Goal: Task Accomplishment & Management: Complete application form

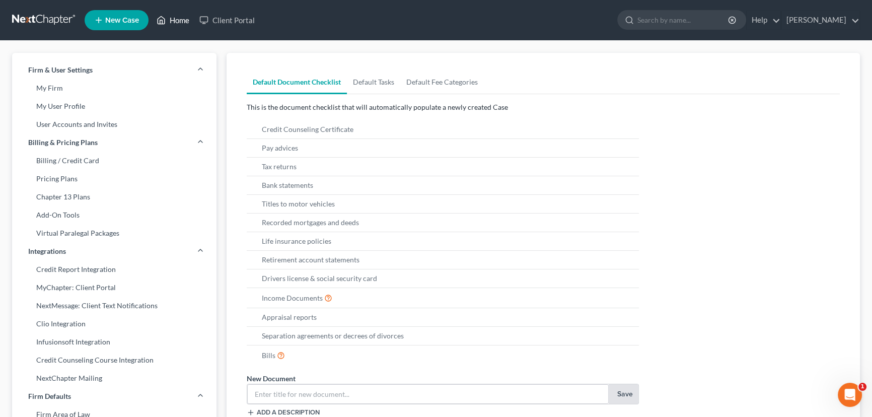
click at [176, 19] on link "Home" at bounding box center [173, 20] width 43 height 18
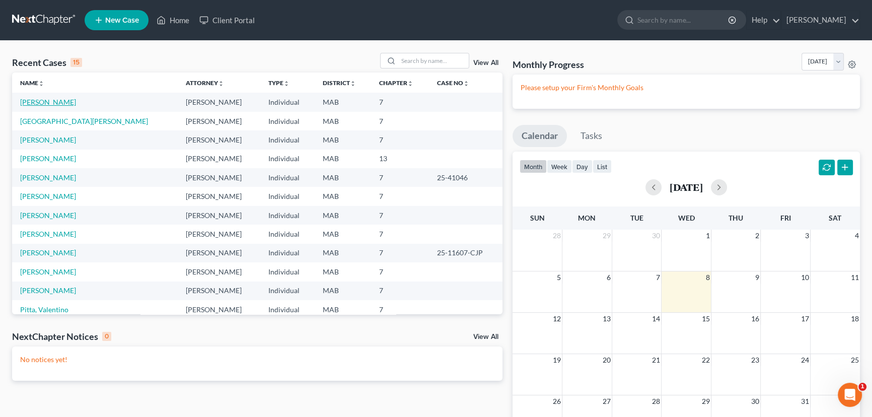
click at [55, 102] on link "[PERSON_NAME]" at bounding box center [48, 102] width 56 height 9
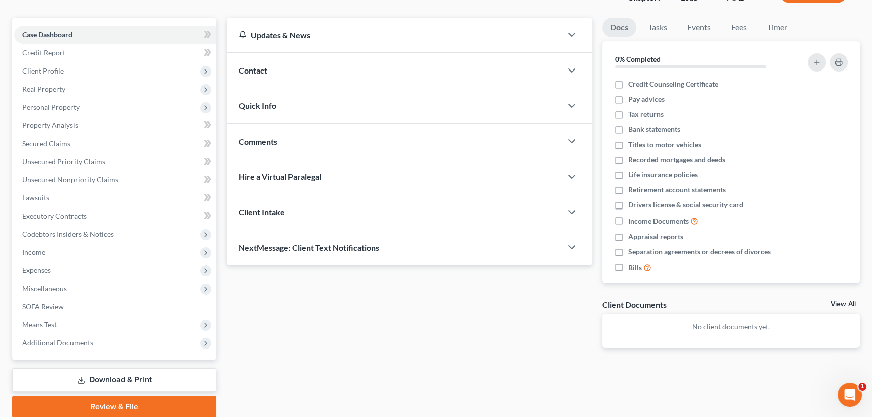
scroll to position [91, 0]
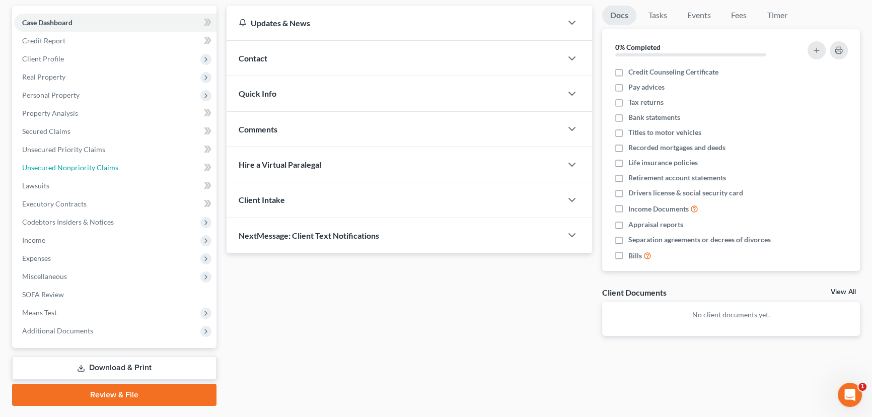
drag, startPoint x: 52, startPoint y: 168, endPoint x: 4, endPoint y: 173, distance: 49.1
click at [52, 168] on span "Unsecured Nonpriority Claims" at bounding box center [70, 167] width 96 height 9
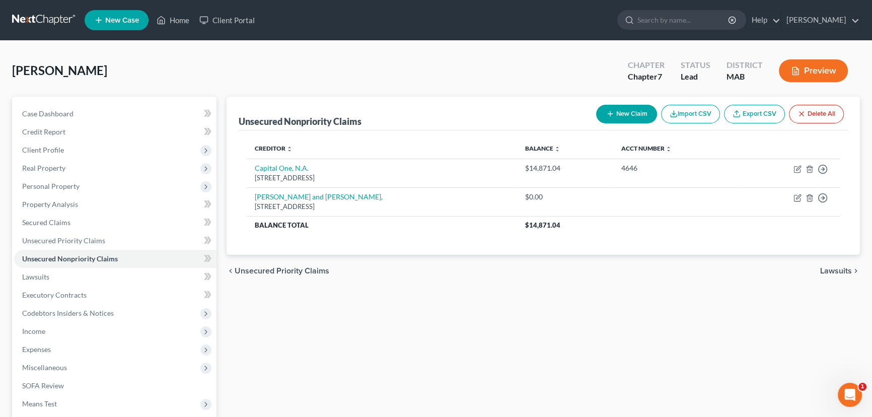
click at [615, 109] on button "New Claim" at bounding box center [626, 114] width 61 height 19
select select "0"
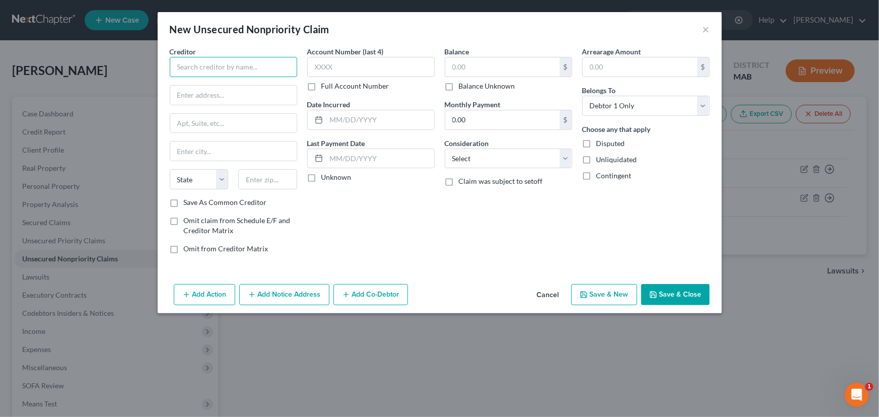
click at [193, 71] on input "text" at bounding box center [233, 67] width 127 height 20
type input "AES/MEFA"
click at [191, 93] on input "text" at bounding box center [233, 95] width 126 height 19
type input "[STREET_ADDRESS]"
click at [255, 178] on input "text" at bounding box center [267, 179] width 59 height 20
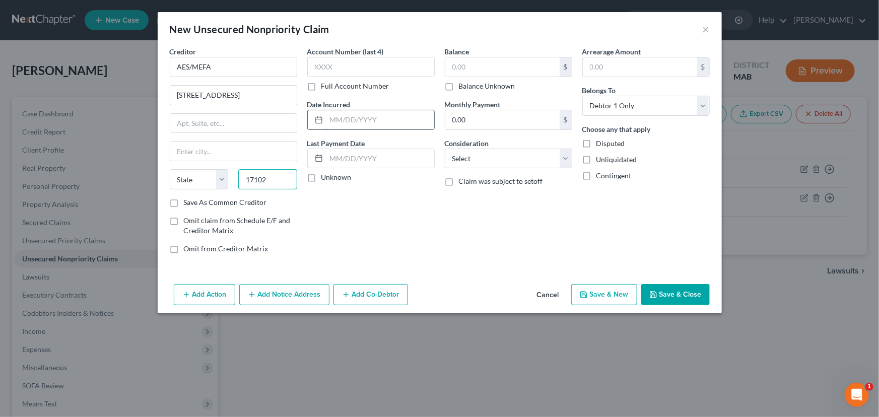
type input "17102"
type input "[GEOGRAPHIC_DATA]"
select select "39"
click at [327, 115] on input "text" at bounding box center [380, 119] width 108 height 19
type input "[DATE]"
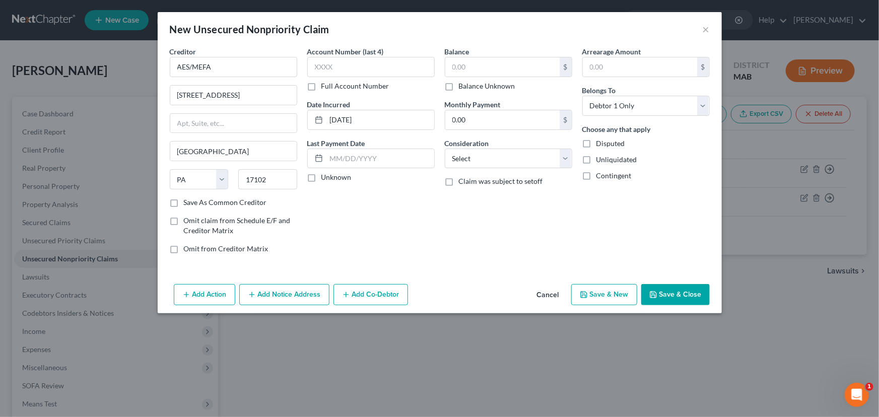
click at [184, 200] on label "Save As Common Creditor" at bounding box center [225, 202] width 83 height 10
click at [188, 200] on input "Save As Common Creditor" at bounding box center [191, 200] width 7 height 7
checkbox input "true"
click at [465, 60] on input "text" at bounding box center [502, 66] width 114 height 19
type input "1,406"
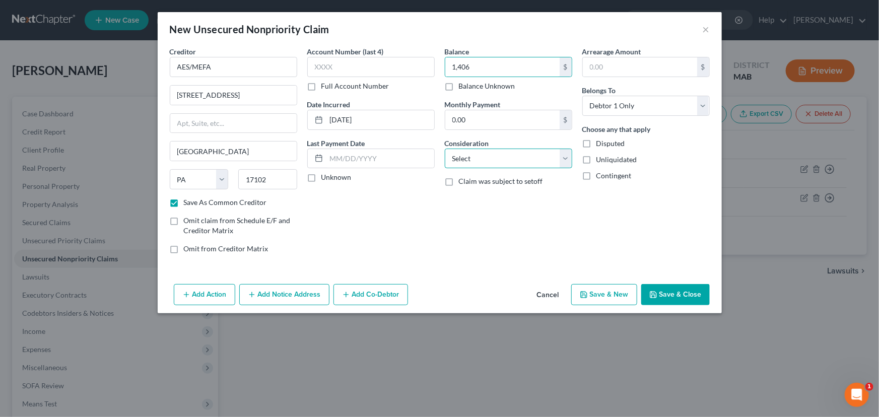
click at [564, 158] on select "Select Cable / Satellite Services Collection Agency Credit Card Debt Debt Couns…" at bounding box center [508, 159] width 127 height 20
select select "17"
click at [445, 149] on select "Select Cable / Satellite Services Collection Agency Credit Card Debt Debt Couns…" at bounding box center [508, 159] width 127 height 20
click at [705, 101] on select "Select Debtor 1 Only Debtor 2 Only Debtor 1 And Debtor 2 Only At Least One Of T…" at bounding box center [645, 106] width 127 height 20
select select "3"
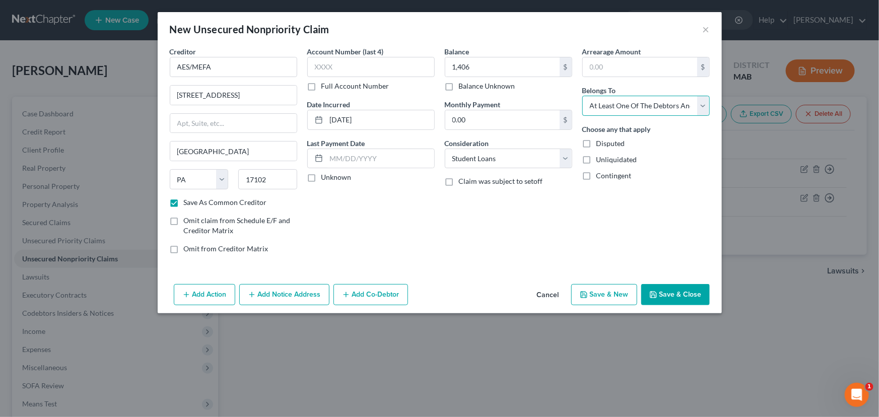
click at [582, 96] on select "Select Debtor 1 Only Debtor 2 Only Debtor 1 And Debtor 2 Only At Least One Of T…" at bounding box center [645, 106] width 127 height 20
click at [602, 296] on button "Save & New" at bounding box center [604, 294] width 66 height 21
checkbox input "false"
select select "0"
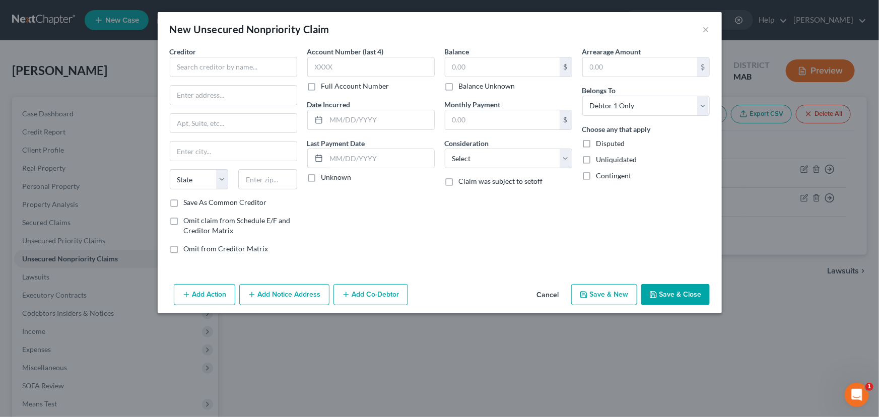
type input "1,406.00"
click at [182, 66] on input "text" at bounding box center [233, 67] width 127 height 20
click at [192, 90] on div "[STREET_ADDRESS]" at bounding box center [230, 94] width 105 height 9
type input "AES/MEFA"
type input "[STREET_ADDRESS]"
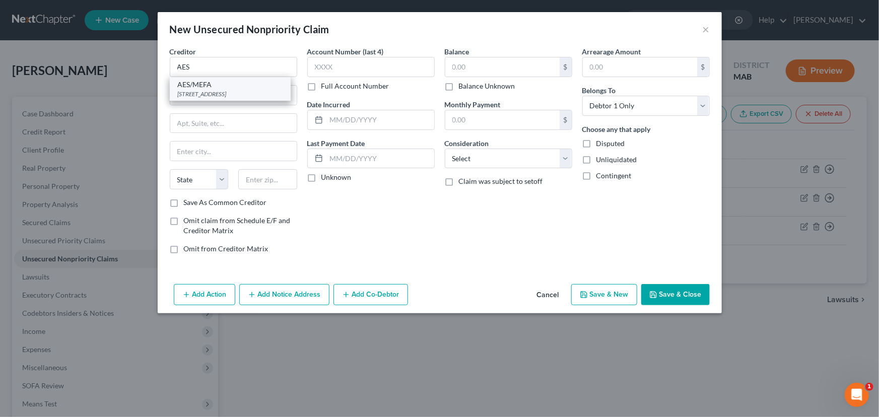
type input "[GEOGRAPHIC_DATA]"
select select "39"
type input "17102"
click at [333, 112] on input "text" at bounding box center [380, 119] width 108 height 19
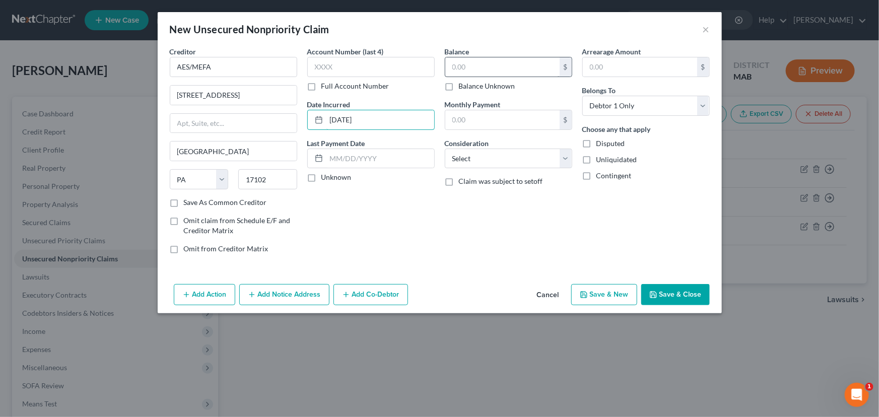
type input "[DATE]"
click at [447, 70] on input "text" at bounding box center [502, 66] width 114 height 19
type input "13,738"
click at [564, 158] on select "Select Cable / Satellite Services Collection Agency Credit Card Debt Debt Couns…" at bounding box center [508, 159] width 127 height 20
select select "17"
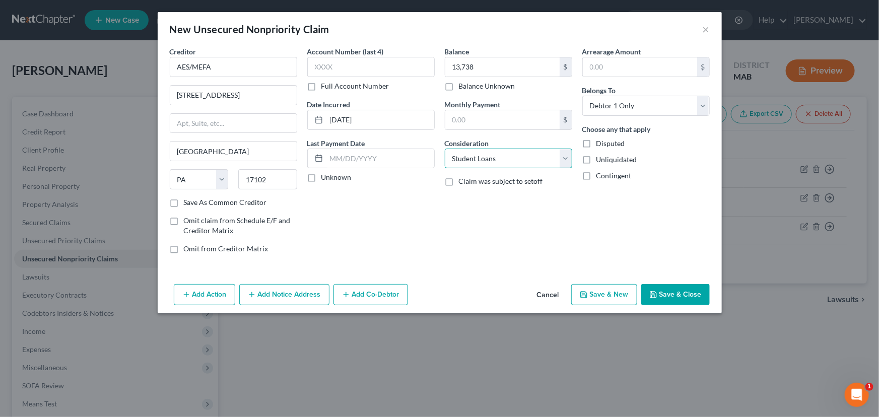
click at [445, 149] on select "Select Cable / Satellite Services Collection Agency Credit Card Debt Debt Couns…" at bounding box center [508, 159] width 127 height 20
click at [640, 108] on select "Select Debtor 1 Only Debtor 2 Only Debtor 1 And Debtor 2 Only At Least One Of T…" at bounding box center [645, 106] width 127 height 20
select select "3"
click at [582, 96] on select "Select Debtor 1 Only Debtor 2 Only Debtor 1 And Debtor 2 Only At Least One Of T…" at bounding box center [645, 106] width 127 height 20
click at [184, 220] on label "Omit claim from Schedule E/F and Creditor Matrix" at bounding box center [240, 226] width 113 height 20
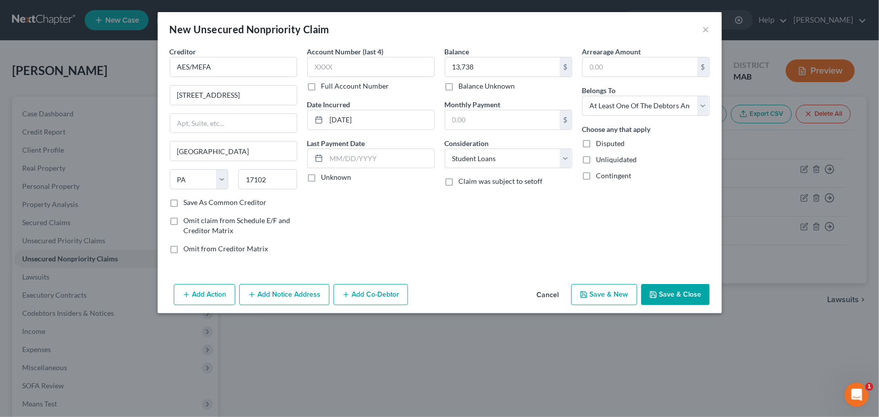
click at [188, 220] on input "Omit claim from Schedule E/F and Creditor Matrix" at bounding box center [191, 219] width 7 height 7
checkbox input "true"
click at [616, 292] on button "Save & New" at bounding box center [604, 294] width 66 height 21
select select "0"
type input "13,738.00"
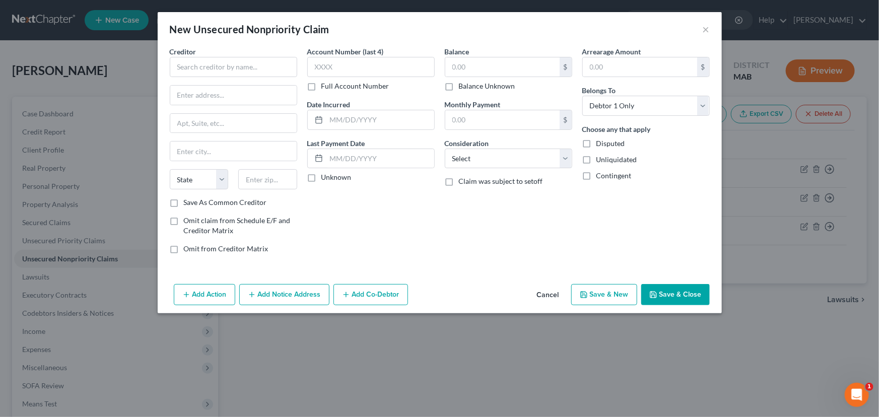
type input "0.00"
click at [189, 66] on input "text" at bounding box center [233, 67] width 127 height 20
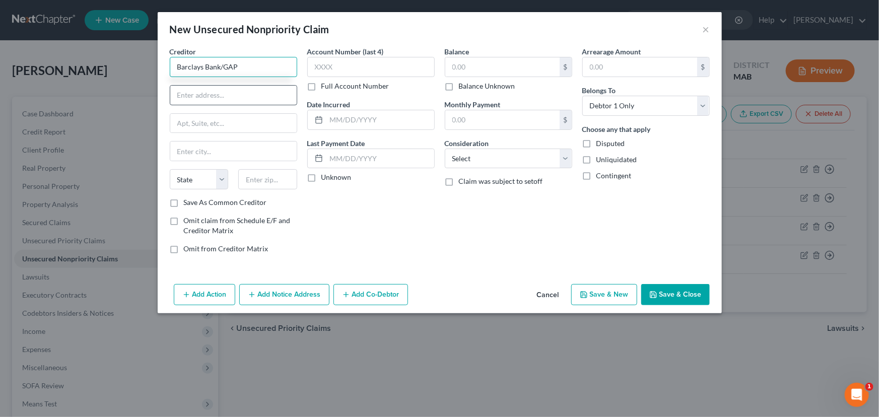
type input "Barclays Bank/GAP"
click at [203, 99] on input "text" at bounding box center [233, 95] width 126 height 19
type input "PO Box 8803"
click at [251, 185] on input "text" at bounding box center [267, 179] width 59 height 20
type input "19899"
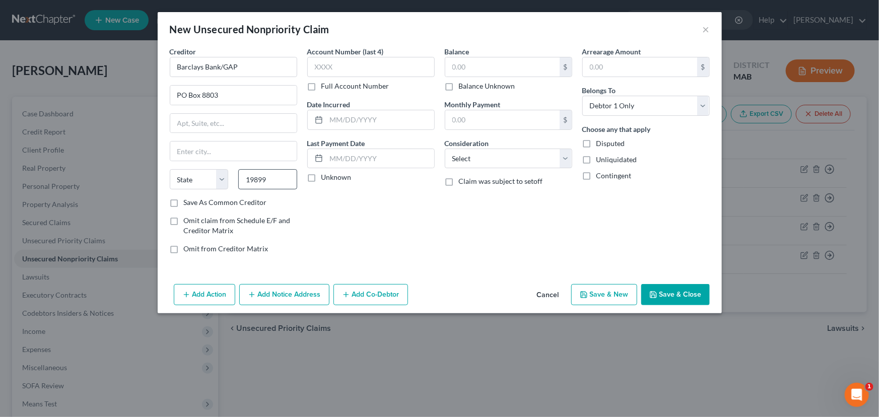
type input "Wilmington"
select select "7"
click at [547, 292] on button "Cancel" at bounding box center [548, 295] width 38 height 20
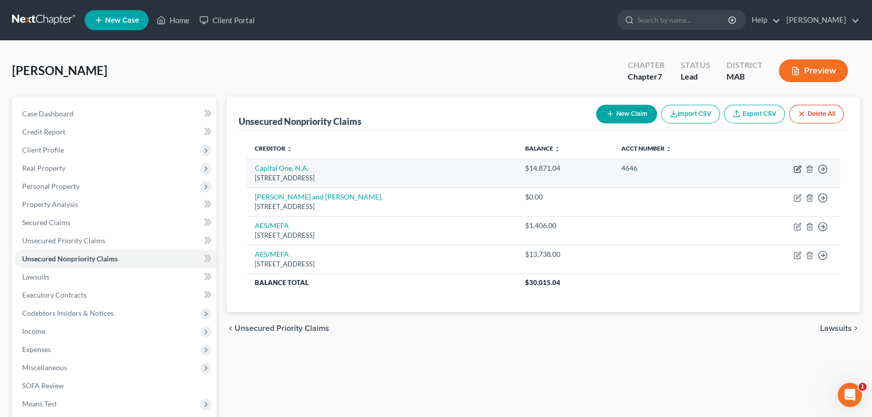
click at [794, 170] on icon "button" at bounding box center [797, 170] width 6 height 6
select select "46"
select select "2"
select select "0"
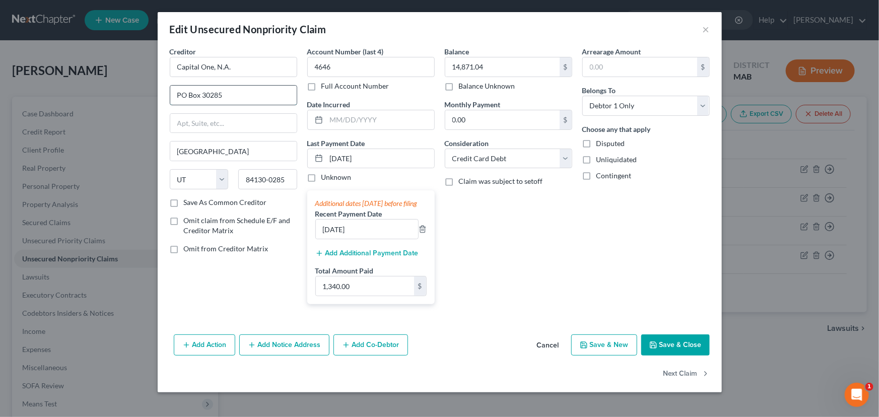
drag, startPoint x: 204, startPoint y: 94, endPoint x: 223, endPoint y: 94, distance: 18.1
click at [223, 94] on input "PO Box 30285" at bounding box center [233, 95] width 126 height 19
type input "PO Box 31293"
drag, startPoint x: 265, startPoint y: 180, endPoint x: 290, endPoint y: 181, distance: 25.2
click at [290, 181] on input "84130-0285" at bounding box center [267, 179] width 59 height 20
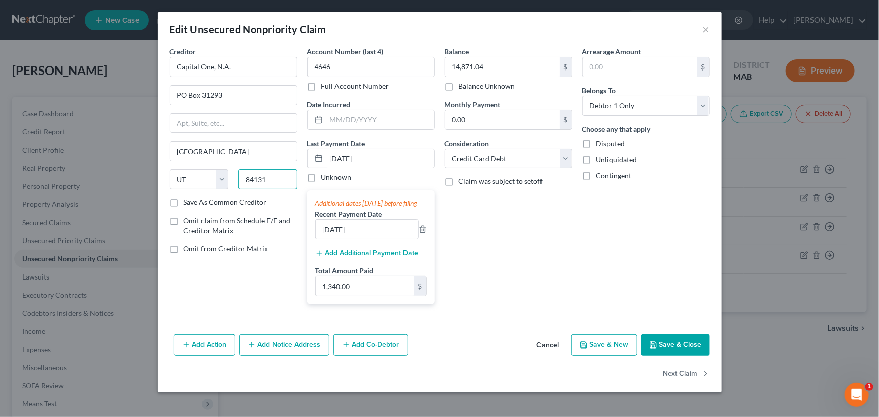
type input "84131"
click at [677, 356] on button "Save & Close" at bounding box center [675, 344] width 68 height 21
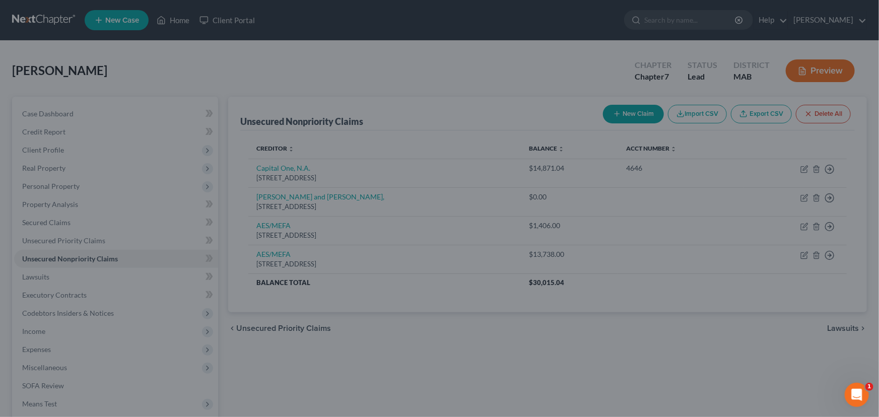
type input "0"
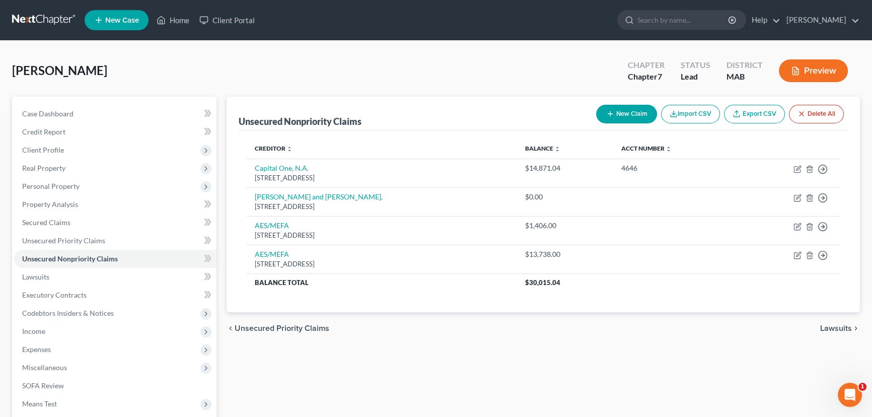
click at [610, 113] on icon "button" at bounding box center [610, 114] width 8 height 8
select select "0"
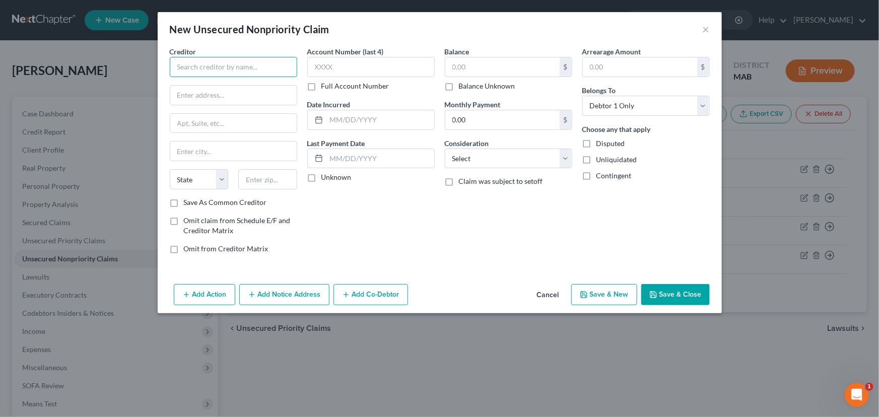
click at [186, 63] on input "text" at bounding box center [233, 67] width 127 height 20
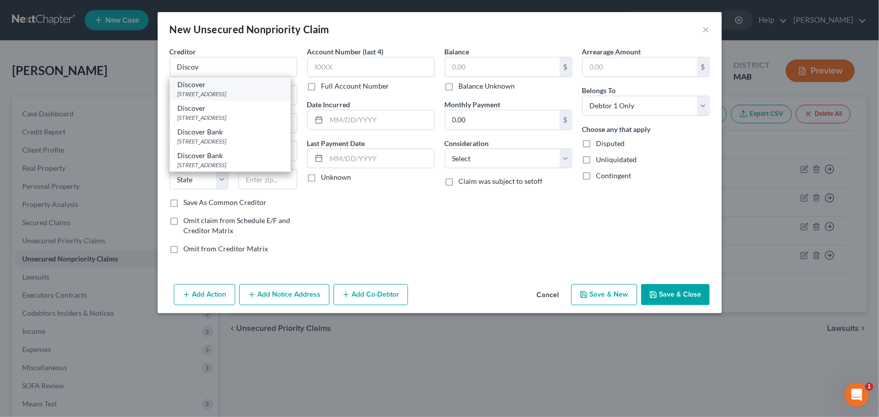
click at [203, 93] on div "[STREET_ADDRESS]" at bounding box center [230, 94] width 105 height 9
type input "Discover"
type input "PO Box 30923"
type input "[GEOGRAPHIC_DATA]"
select select "46"
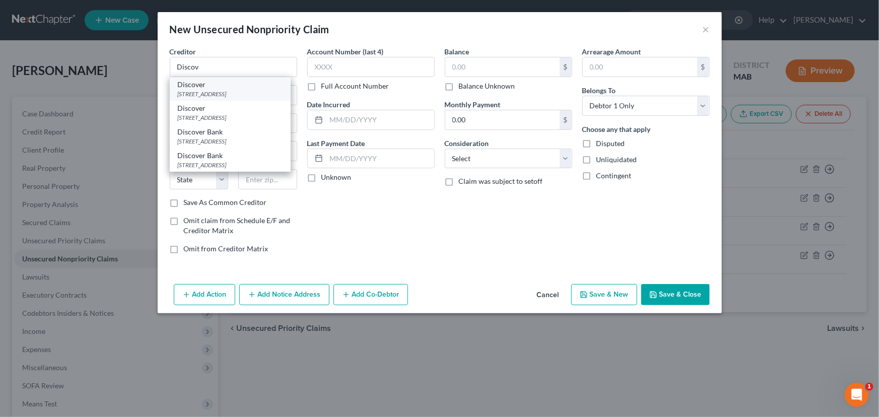
type input "84130"
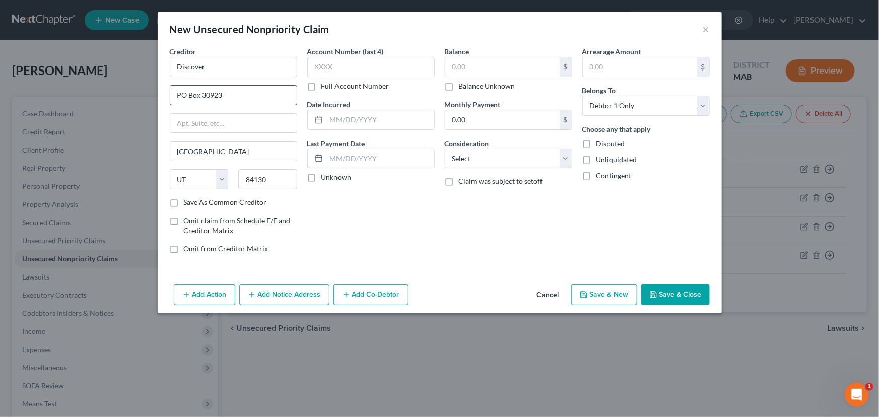
drag, startPoint x: 214, startPoint y: 94, endPoint x: 227, endPoint y: 96, distance: 12.7
click at [227, 96] on input "PO Box 30923" at bounding box center [233, 95] width 126 height 19
type input "PO Box 30939"
click at [457, 68] on input "text" at bounding box center [502, 66] width 114 height 19
type input "929"
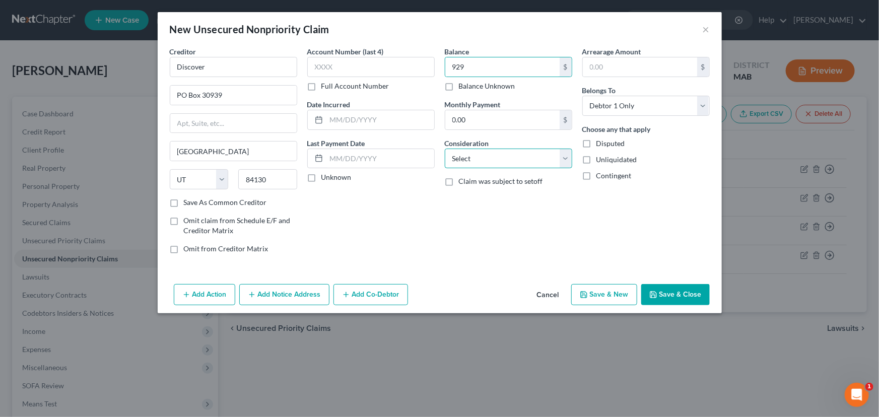
click at [506, 156] on select "Select Cable / Satellite Services Collection Agency Credit Card Debt Debt Couns…" at bounding box center [508, 159] width 127 height 20
select select "2"
click at [445, 149] on select "Select Cable / Satellite Services Collection Agency Credit Card Debt Debt Couns…" at bounding box center [508, 159] width 127 height 20
click at [669, 289] on button "Save & Close" at bounding box center [675, 294] width 68 height 21
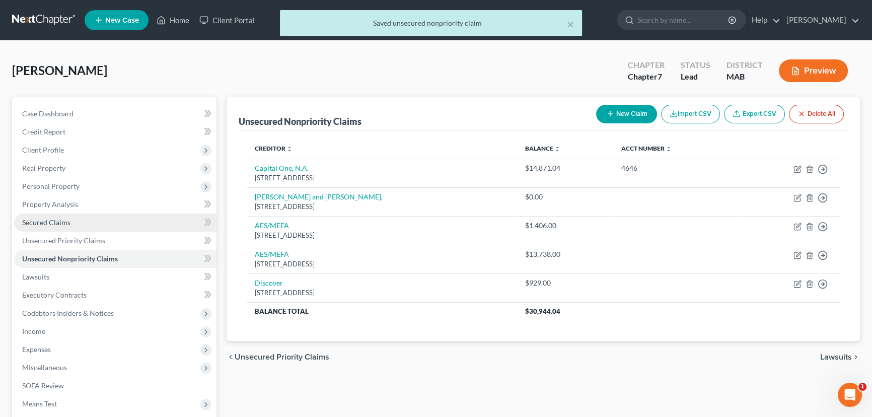
click at [66, 220] on span "Secured Claims" at bounding box center [46, 222] width 48 height 9
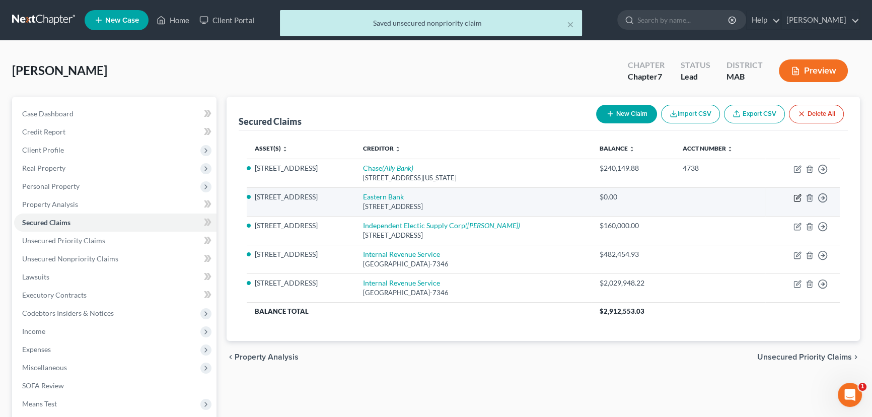
click at [800, 194] on icon "button" at bounding box center [798, 198] width 8 height 8
select select "22"
select select "4"
select select "3"
select select "0"
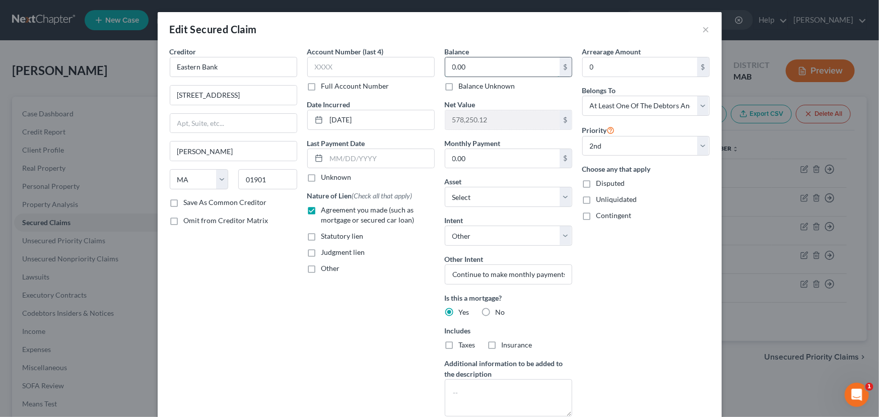
click at [478, 66] on input "0.00" at bounding box center [502, 66] width 114 height 19
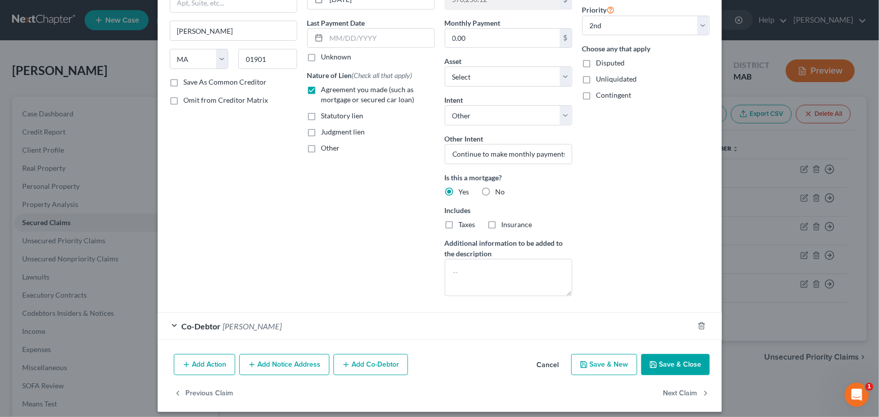
scroll to position [126, 0]
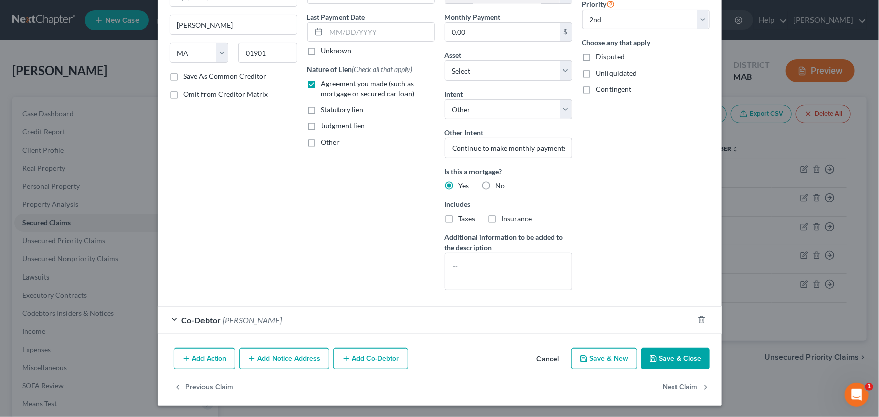
type input "997.00"
click at [362, 358] on button "Add Co-Debtor" at bounding box center [370, 358] width 75 height 21
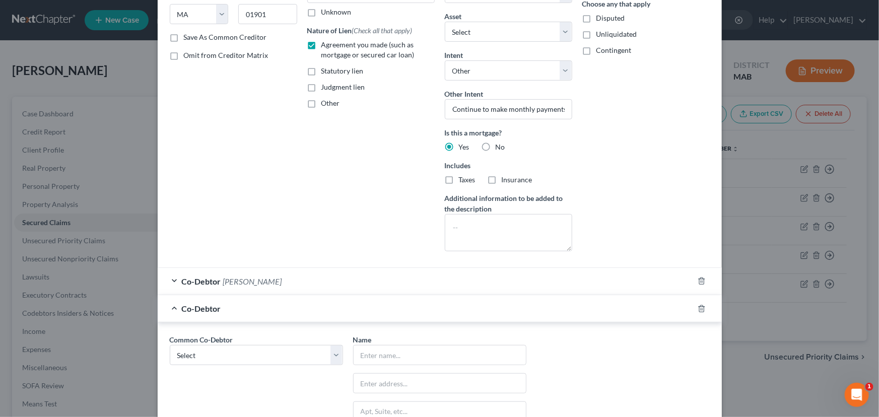
scroll to position [264, 0]
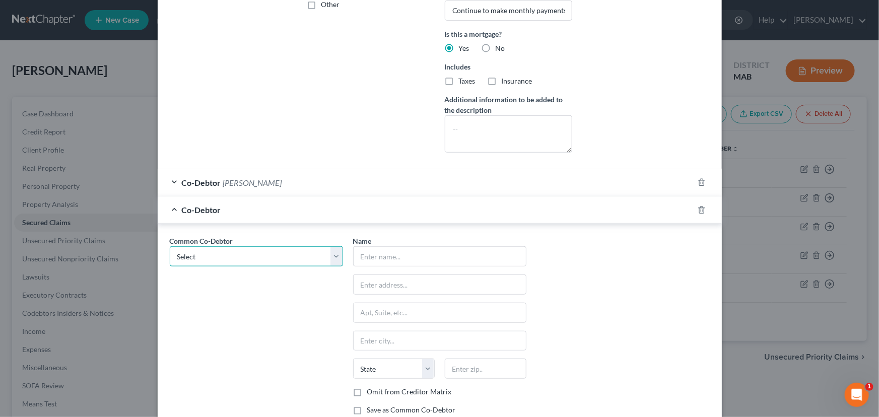
click at [332, 254] on select "Select [PERSON_NAME] Communications, Inc. [PERSON_NAME] Electrical, Inc. [PERSO…" at bounding box center [256, 256] width 173 height 20
select select "2"
click at [170, 246] on select "Select [PERSON_NAME] Communications, Inc. [PERSON_NAME] Electrical, Inc. [PERSO…" at bounding box center [256, 256] width 173 height 20
type input "[PERSON_NAME]"
type input "[STREET_ADDRESS]"
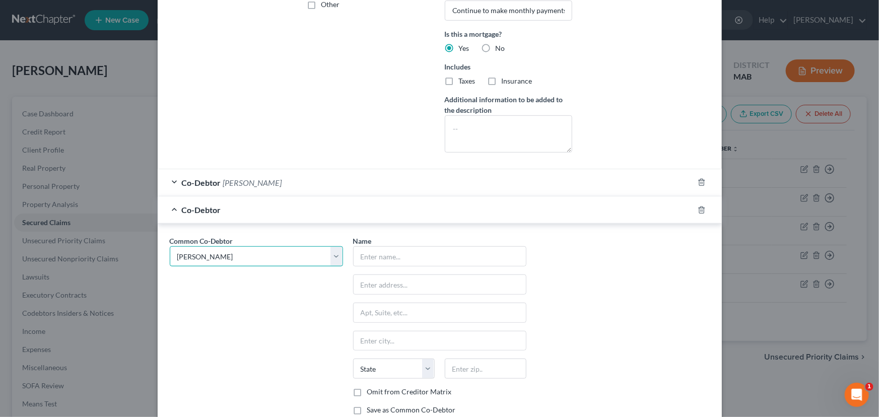
type input "Scituate"
select select "22"
type input "02066"
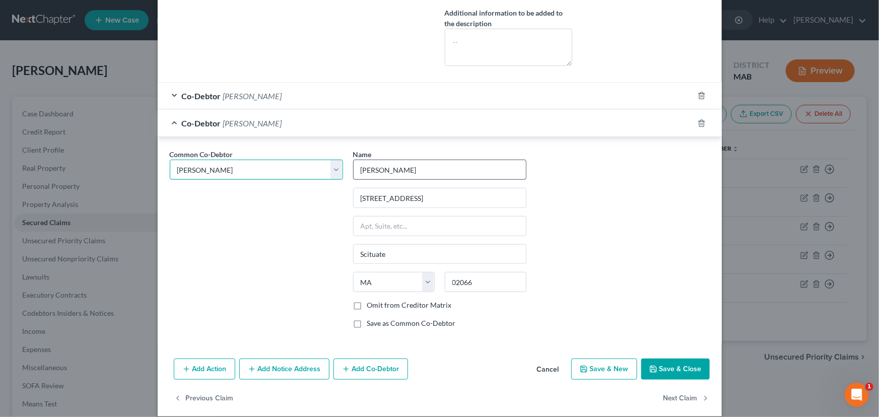
scroll to position [361, 0]
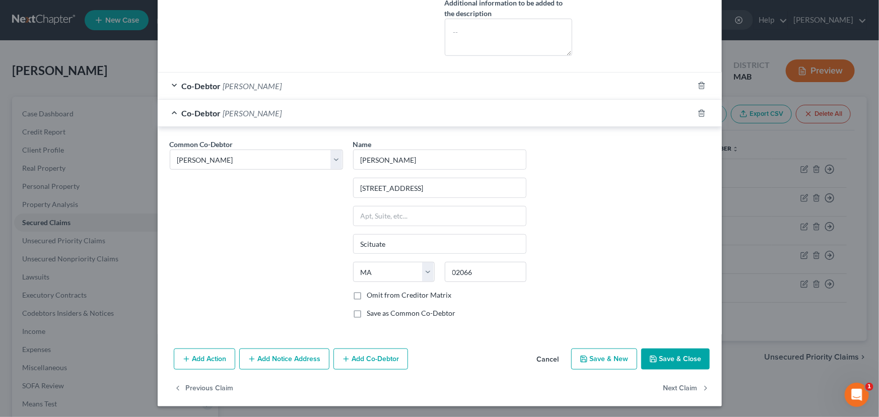
click at [367, 292] on label "Omit from Creditor Matrix" at bounding box center [409, 295] width 85 height 10
click at [371, 292] on input "Omit from Creditor Matrix" at bounding box center [374, 293] width 7 height 7
checkbox input "true"
click at [679, 356] on button "Save & Close" at bounding box center [675, 359] width 68 height 21
select select "1"
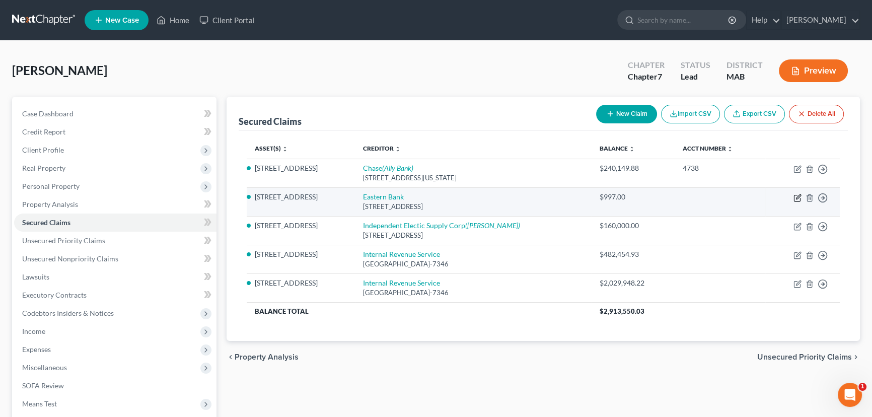
click at [796, 196] on icon "button" at bounding box center [798, 198] width 8 height 8
select select "22"
select select "4"
select select "3"
select select "0"
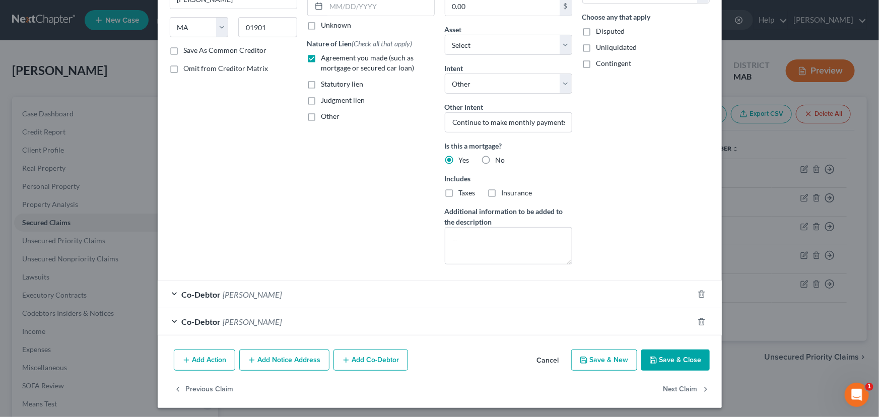
scroll to position [154, 0]
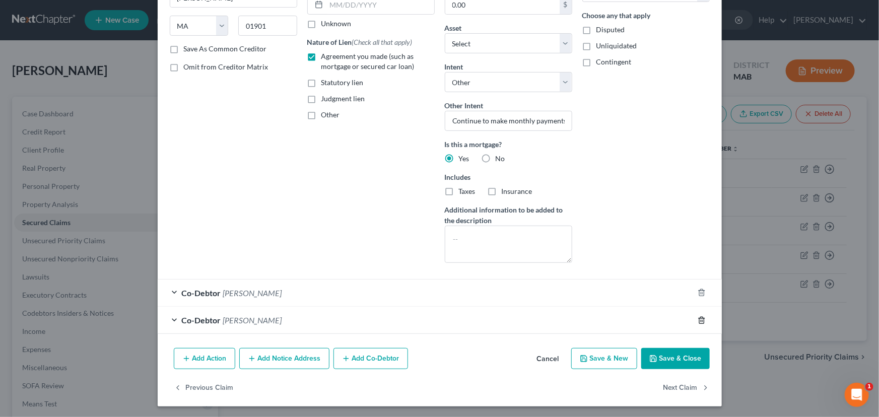
click at [701, 319] on icon "button" at bounding box center [702, 320] width 8 height 8
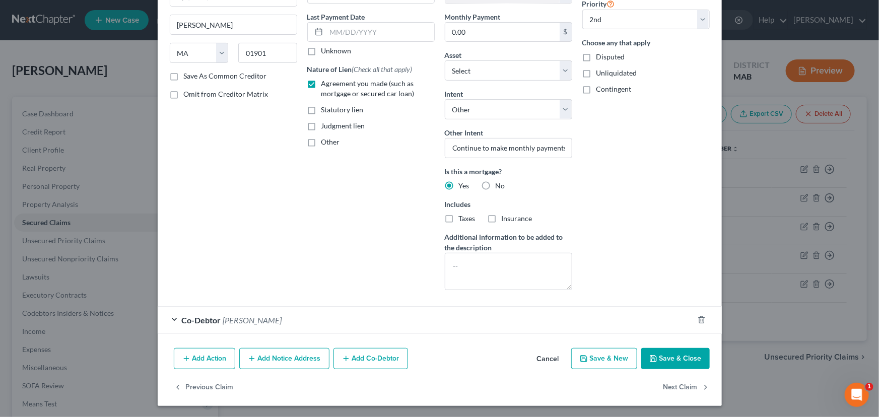
click at [285, 362] on button "Add Notice Address" at bounding box center [284, 358] width 90 height 21
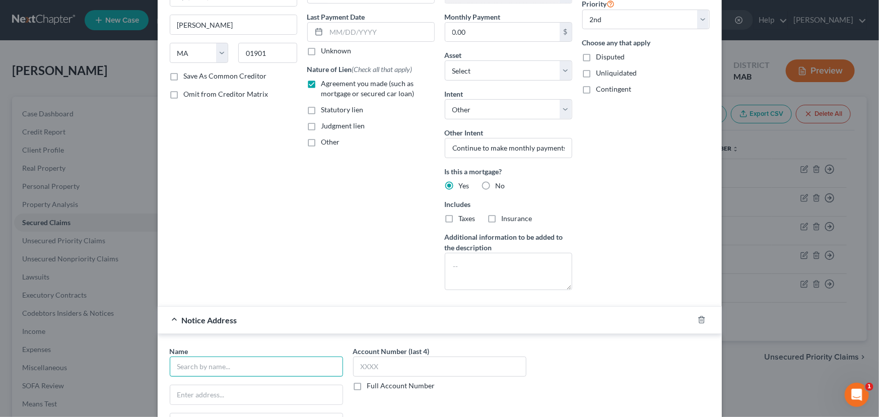
click at [193, 368] on input "text" at bounding box center [256, 367] width 173 height 20
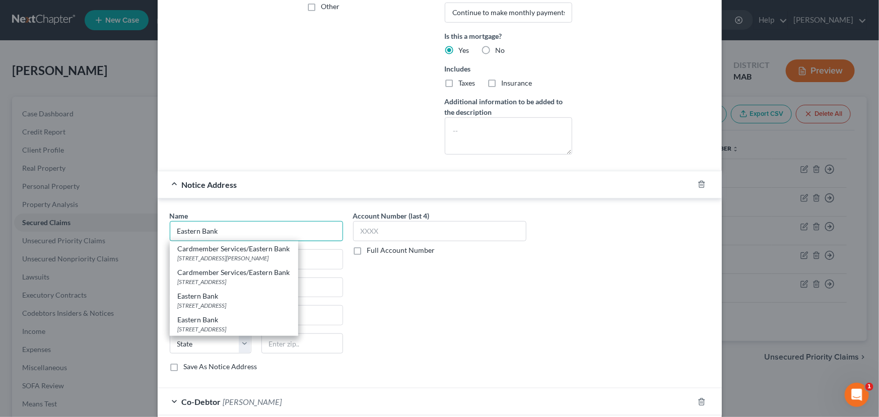
scroll to position [264, 0]
type input "Eastern Bank"
click at [318, 254] on input "text" at bounding box center [256, 257] width 172 height 19
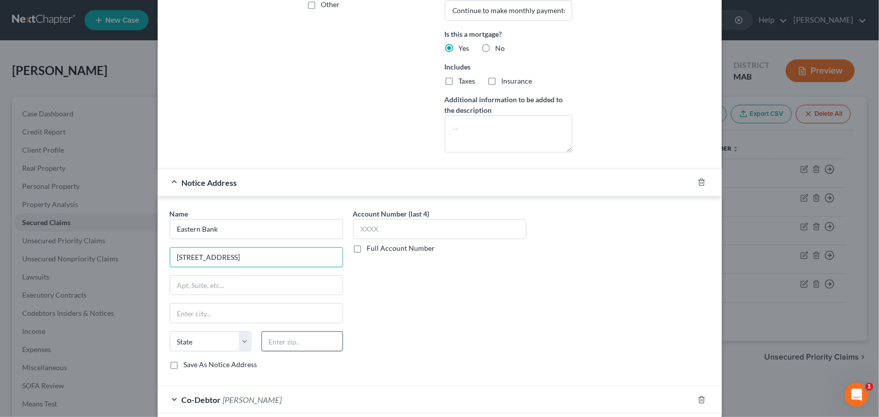
type input "[STREET_ADDRESS]"
click at [276, 344] on input "text" at bounding box center [302, 341] width 82 height 20
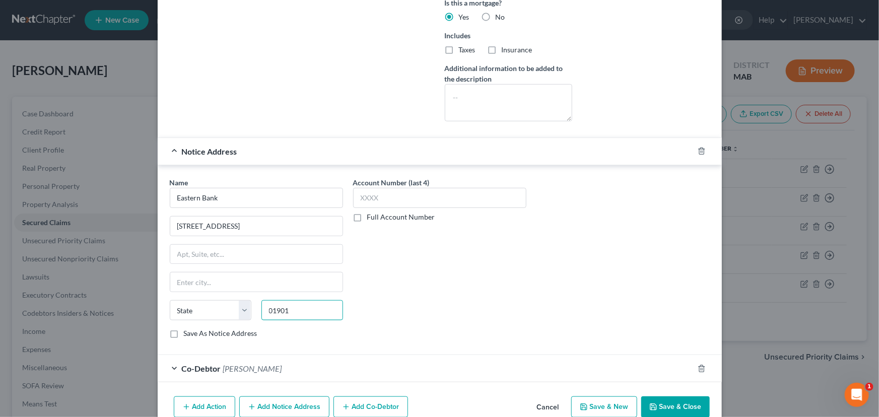
scroll to position [343, 0]
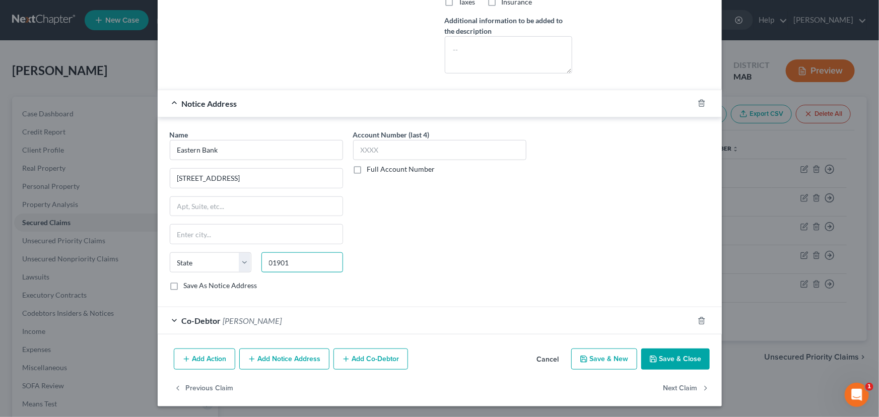
type input "01901"
type input "[PERSON_NAME]"
select select "22"
click at [689, 363] on button "Save & Close" at bounding box center [675, 359] width 68 height 21
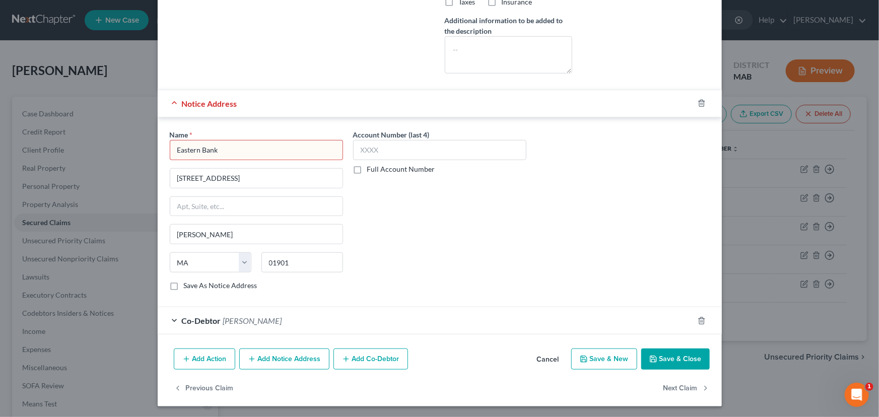
click at [239, 143] on input "Eastern Bank" at bounding box center [256, 150] width 173 height 20
click at [237, 172] on input "[STREET_ADDRESS]" at bounding box center [256, 178] width 172 height 19
click at [196, 144] on input "Eastern Bank" at bounding box center [256, 150] width 173 height 20
click at [170, 147] on input "Eastern Bank" at bounding box center [256, 150] width 173 height 20
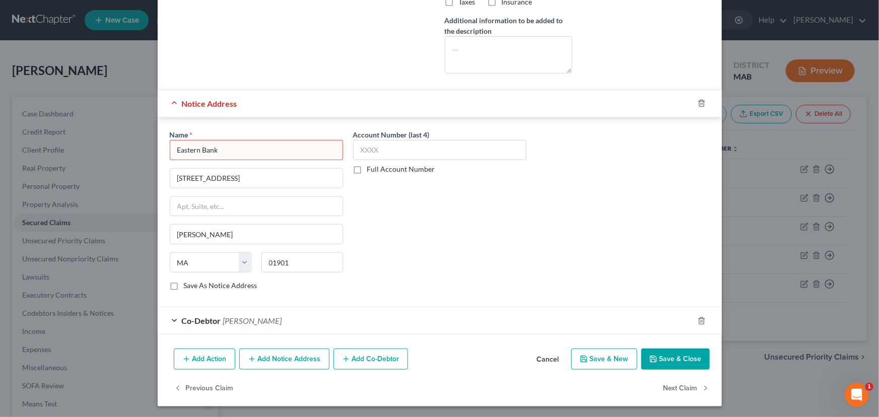
click at [661, 356] on button "Save & Close" at bounding box center [675, 359] width 68 height 21
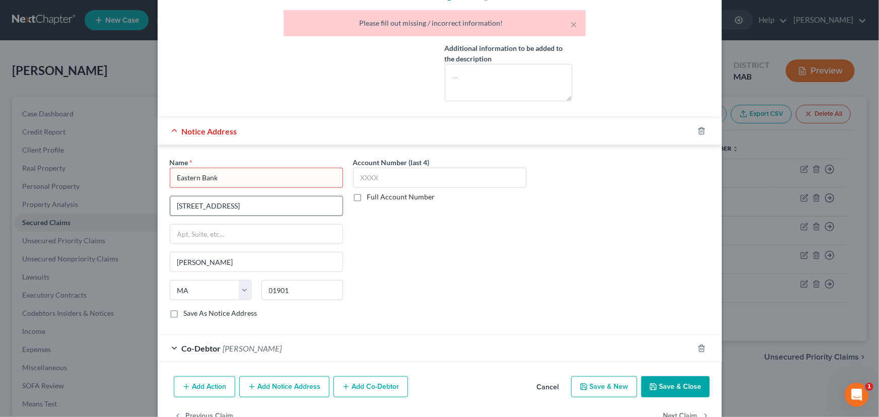
scroll to position [320, 0]
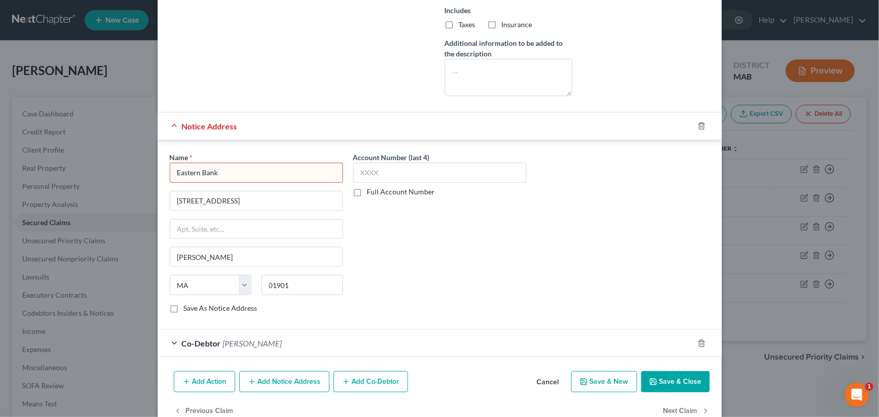
click at [174, 172] on input "Eastern Bank" at bounding box center [256, 173] width 173 height 20
drag, startPoint x: 175, startPoint y: 168, endPoint x: 247, endPoint y: 167, distance: 72.0
click at [247, 167] on input "Eastern Bank" at bounding box center [256, 173] width 173 height 20
type input "Eastern Bank"
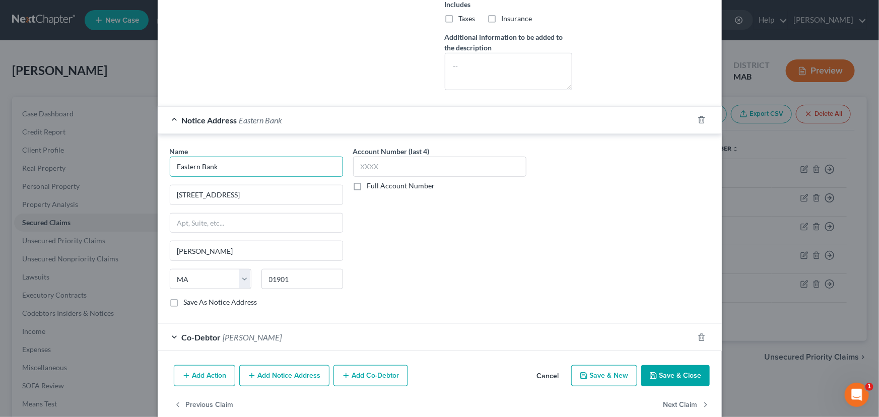
scroll to position [343, 0]
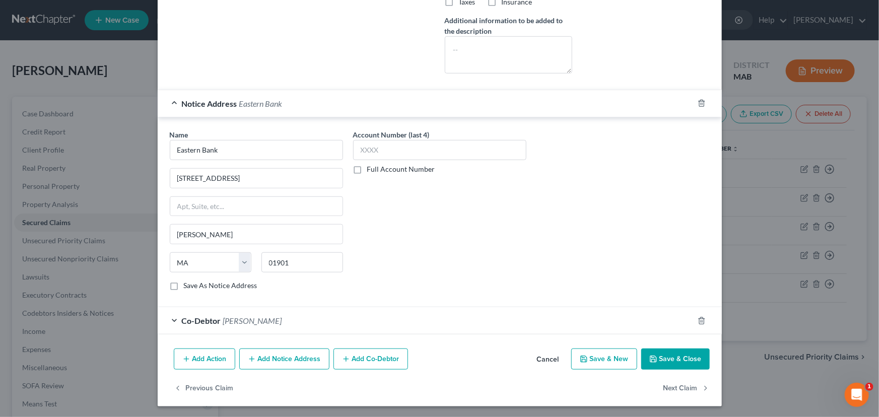
click at [675, 362] on button "Save & Close" at bounding box center [675, 359] width 68 height 21
select select "1"
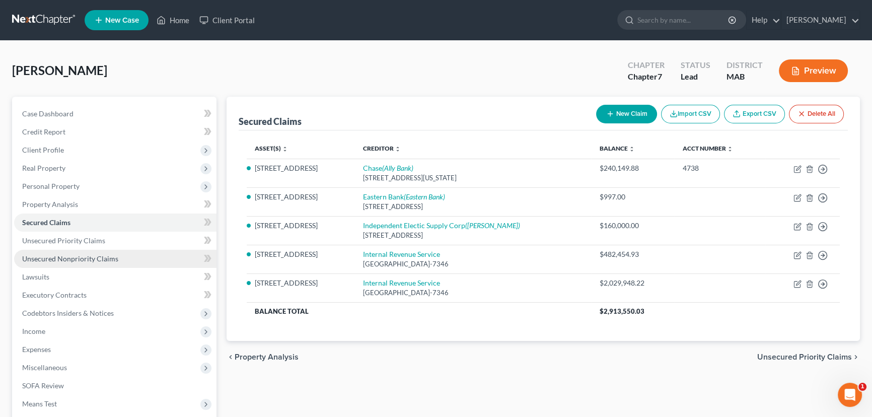
drag, startPoint x: 74, startPoint y: 257, endPoint x: 116, endPoint y: 253, distance: 42.0
click at [74, 257] on span "Unsecured Nonpriority Claims" at bounding box center [70, 258] width 96 height 9
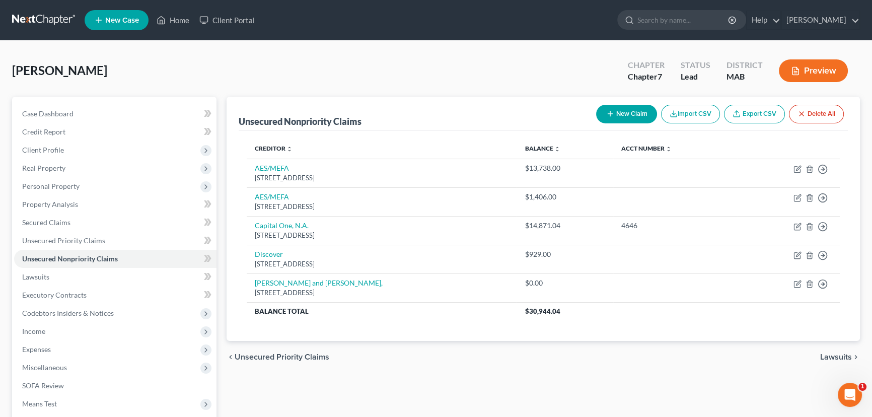
click at [635, 111] on button "New Claim" at bounding box center [626, 114] width 61 height 19
select select "0"
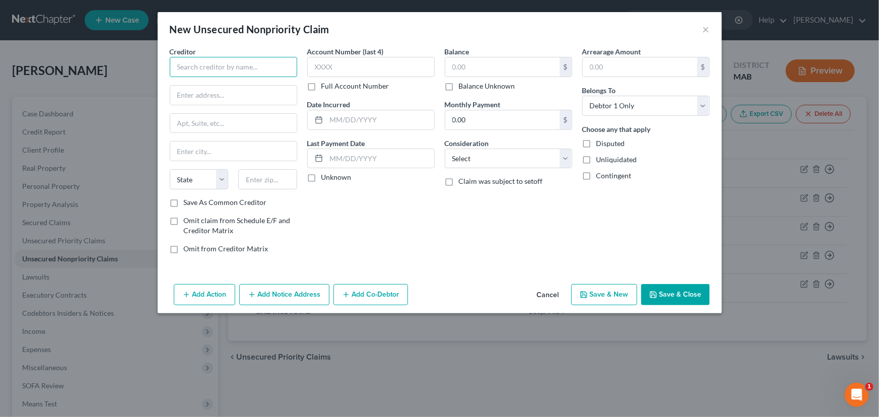
click at [251, 72] on input "text" at bounding box center [233, 67] width 127 height 20
type input "[PERSON_NAME] [PERSON_NAME] Bank Inc."
click at [182, 95] on input "text" at bounding box center [233, 95] width 126 height 19
type input "PO Box 3229"
click at [262, 181] on input "text" at bounding box center [267, 179] width 59 height 20
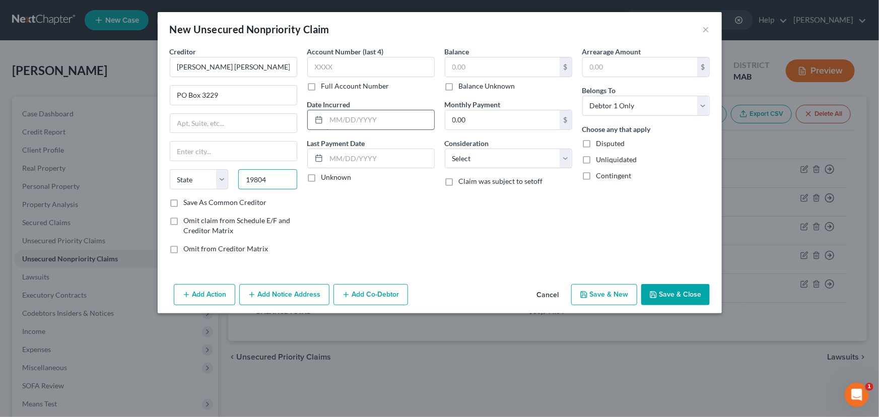
type input "19804"
type input "Wilmington"
select select "7"
click at [328, 119] on input "text" at bounding box center [380, 119] width 108 height 19
type input "[DATE]"
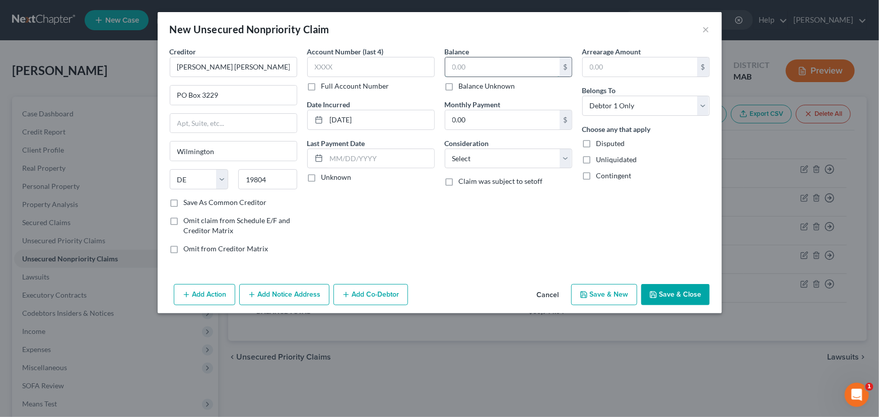
click at [458, 61] on input "text" at bounding box center [502, 66] width 114 height 19
type input "3,512"
click at [704, 105] on select "Select Debtor 1 Only Debtor 2 Only Debtor 1 And Debtor 2 Only At Least One Of T…" at bounding box center [645, 106] width 127 height 20
select select "3"
click at [582, 96] on select "Select Debtor 1 Only Debtor 2 Only Debtor 1 And Debtor 2 Only At Least One Of T…" at bounding box center [645, 106] width 127 height 20
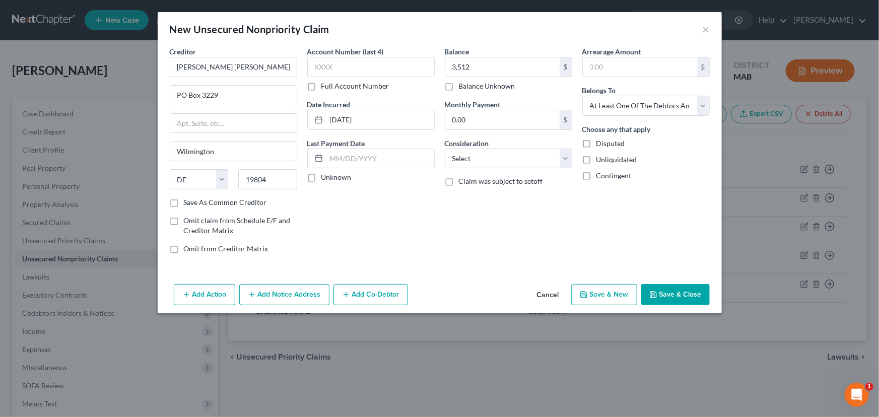
click at [184, 205] on label "Save As Common Creditor" at bounding box center [225, 202] width 83 height 10
click at [188, 204] on input "Save As Common Creditor" at bounding box center [191, 200] width 7 height 7
click at [615, 295] on button "Save & New" at bounding box center [604, 294] width 66 height 21
checkbox input "false"
select select "0"
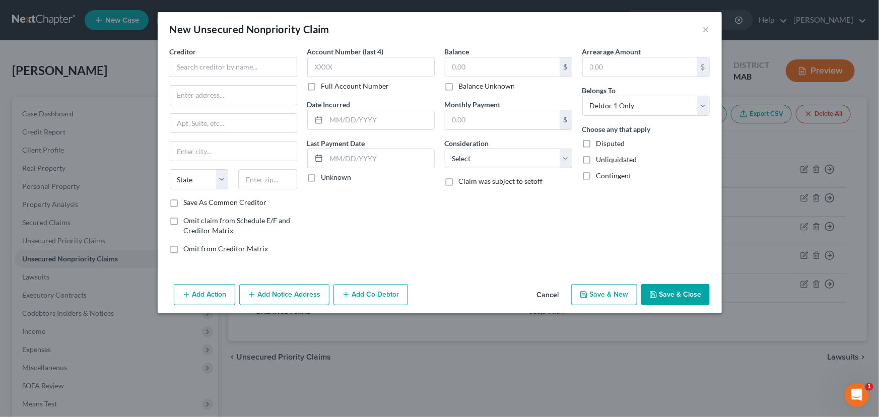
type input "3,512.00"
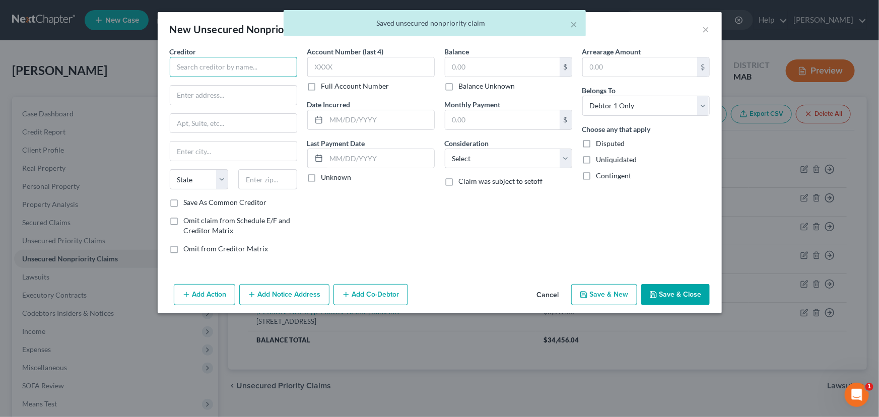
click at [187, 67] on input "text" at bounding box center [233, 67] width 127 height 20
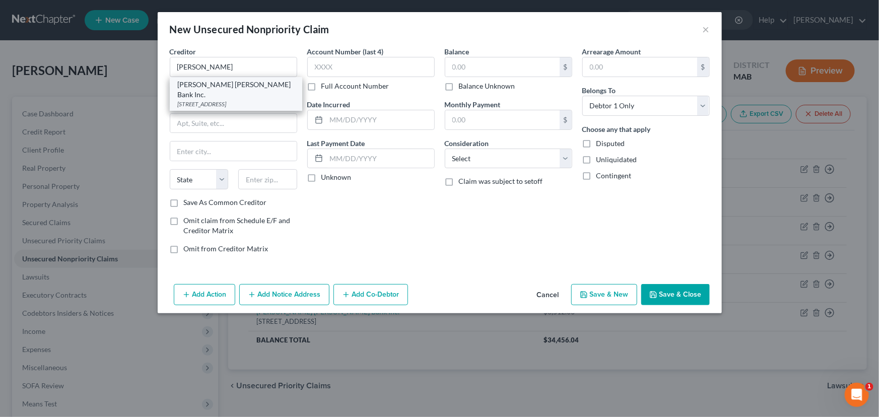
click at [196, 100] on div "[STREET_ADDRESS]" at bounding box center [236, 104] width 116 height 9
type input "[PERSON_NAME] [PERSON_NAME] Bank Inc."
type input "PO Box 3229"
type input "Wilmington"
select select "7"
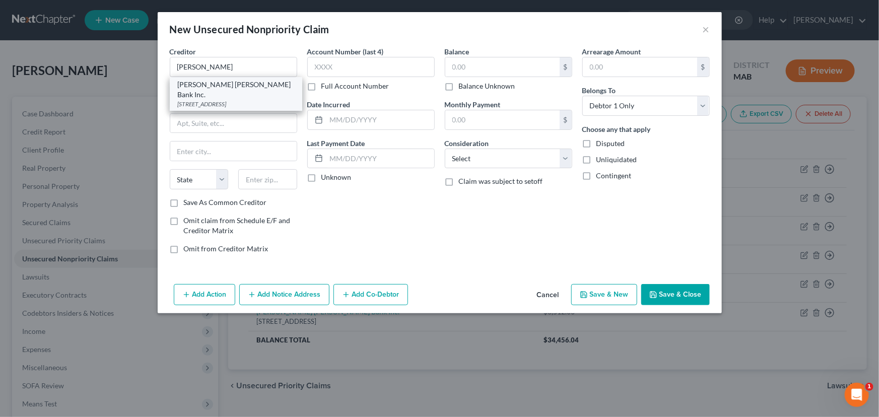
type input "19804"
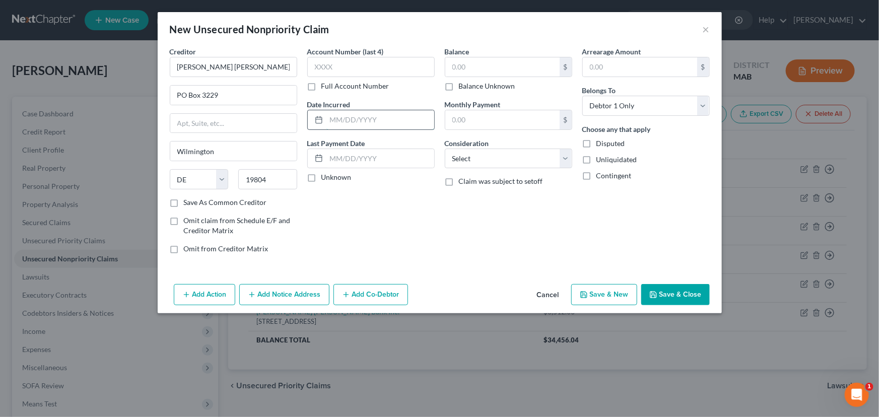
click at [332, 115] on input "text" at bounding box center [380, 119] width 108 height 19
type input "[DATE]"
click at [464, 64] on input "text" at bounding box center [502, 66] width 114 height 19
type input "4,252"
click at [565, 159] on select "Select Cable / Satellite Services Collection Agency Credit Card Debt Debt Couns…" at bounding box center [508, 159] width 127 height 20
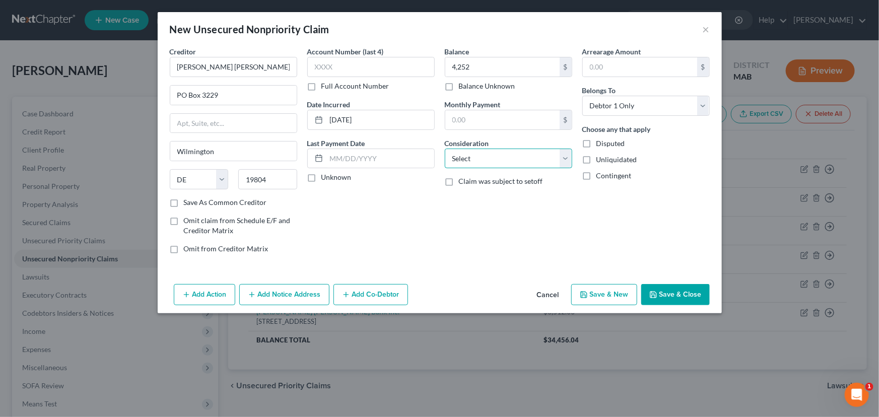
select select "17"
click at [445, 149] on select "Select Cable / Satellite Services Collection Agency Credit Card Debt Debt Couns…" at bounding box center [508, 159] width 127 height 20
click at [706, 99] on select "Select Debtor 1 Only Debtor 2 Only Debtor 1 And Debtor 2 Only At Least One Of T…" at bounding box center [645, 106] width 127 height 20
select select "3"
click at [582, 96] on select "Select Debtor 1 Only Debtor 2 Only Debtor 1 And Debtor 2 Only At Least One Of T…" at bounding box center [645, 106] width 127 height 20
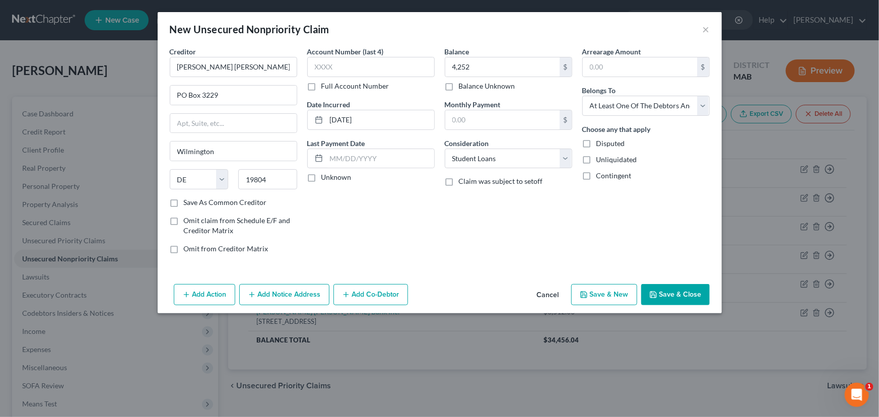
click at [661, 291] on button "Save & Close" at bounding box center [675, 294] width 68 height 21
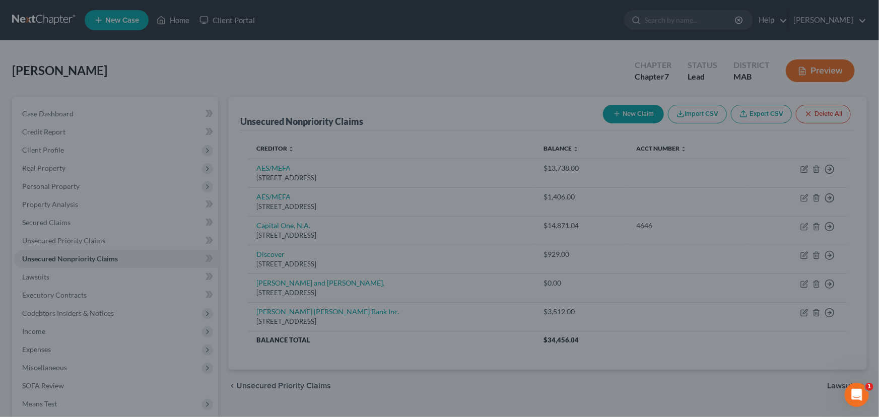
type input "4,252.00"
type input "0.00"
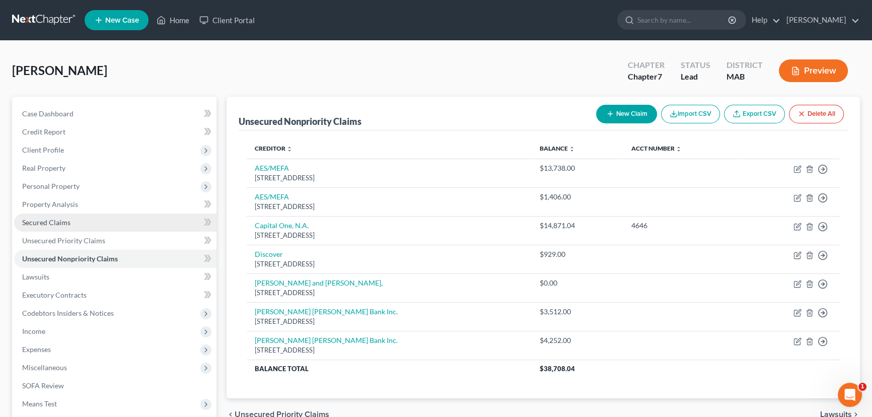
click at [56, 223] on span "Secured Claims" at bounding box center [46, 222] width 48 height 9
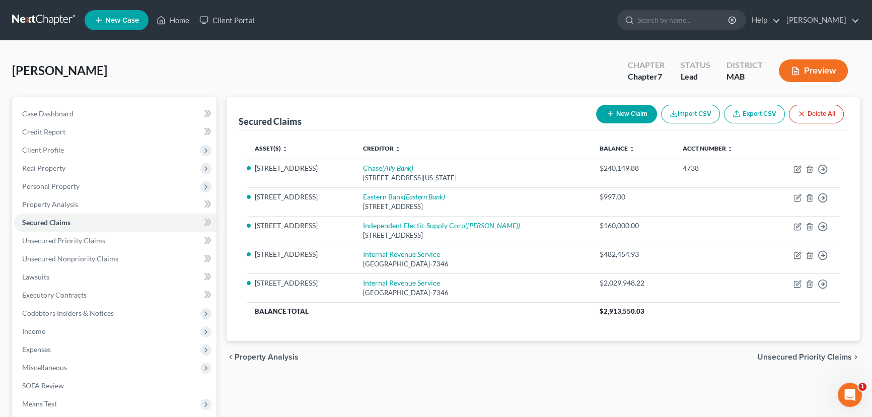
click at [630, 110] on button "New Claim" at bounding box center [626, 114] width 61 height 19
select select "0"
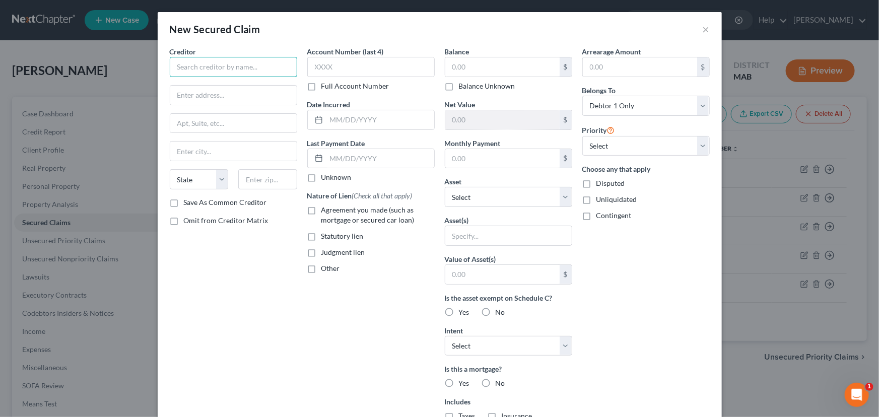
click at [194, 64] on input "text" at bounding box center [233, 67] width 127 height 20
click at [226, 60] on input "TD Auto Finance" at bounding box center [233, 67] width 127 height 20
type input "TD Auto Finance"
click at [183, 276] on div "Creditor * TD Auto Finance TD Auto Finance [GEOGRAPHIC_DATA]-[GEOGRAPHIC_DATA][…" at bounding box center [234, 270] width 138 height 449
click at [171, 96] on input "text" at bounding box center [233, 95] width 126 height 19
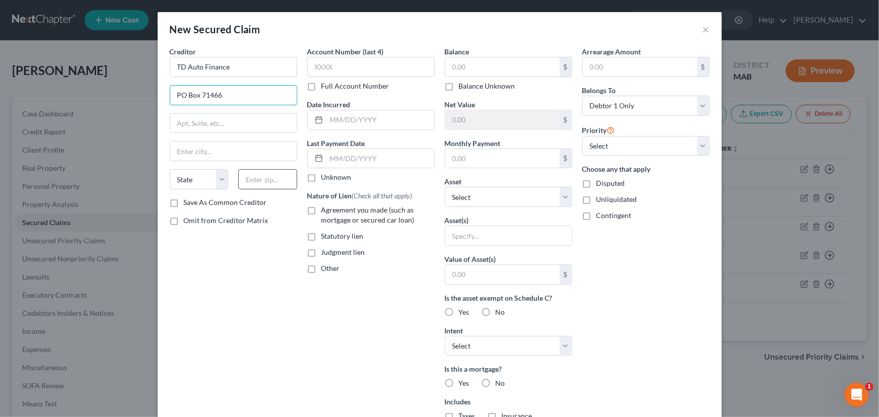
type input "PO Box 71466"
click at [268, 177] on input "text" at bounding box center [267, 179] width 59 height 20
type input "19176"
click at [331, 119] on input "text" at bounding box center [380, 119] width 108 height 19
type input "[DATE]"
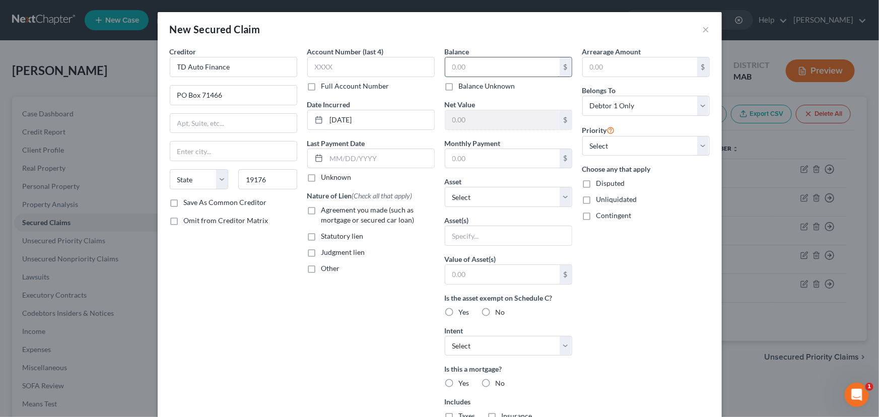
click at [463, 67] on input "text" at bounding box center [502, 66] width 114 height 19
type input "18,259.00"
click at [700, 104] on select "Select Debtor 1 Only Debtor 2 Only Debtor 1 And Debtor 2 Only At Least One Of T…" at bounding box center [645, 106] width 127 height 20
select select "3"
click at [582, 96] on select "Select Debtor 1 Only Debtor 2 Only Debtor 1 And Debtor 2 Only At Least One Of T…" at bounding box center [645, 106] width 127 height 20
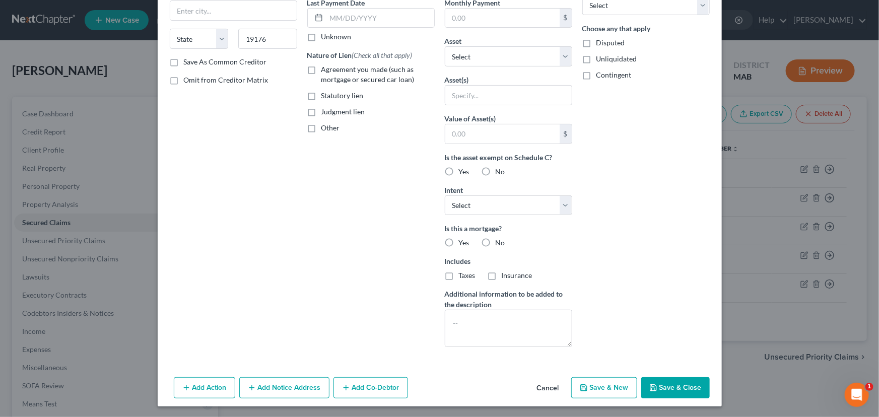
scroll to position [141, 0]
click at [342, 381] on button "Add Co-Debtor" at bounding box center [370, 387] width 75 height 21
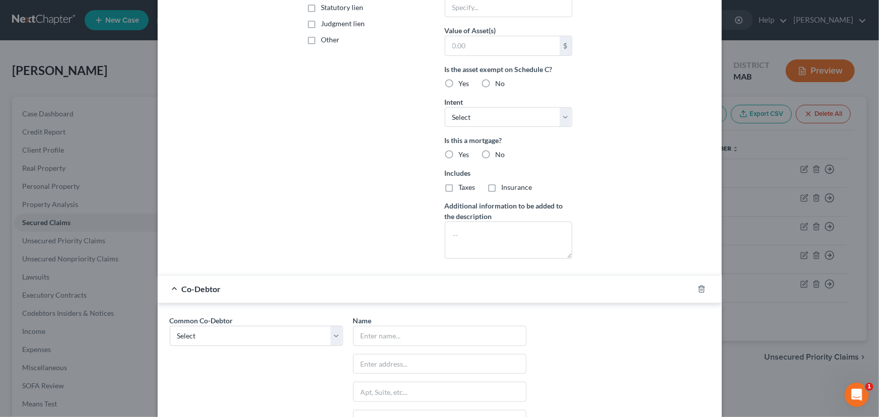
scroll to position [232, 0]
click at [330, 330] on select "Select [PERSON_NAME] Communications, Inc. [PERSON_NAME] Electrical, Inc. [PERSO…" at bounding box center [256, 332] width 173 height 20
select select "2"
click at [170, 322] on select "Select [PERSON_NAME] Communications, Inc. [PERSON_NAME] Electrical, Inc. [PERSO…" at bounding box center [256, 332] width 173 height 20
type input "[PERSON_NAME]"
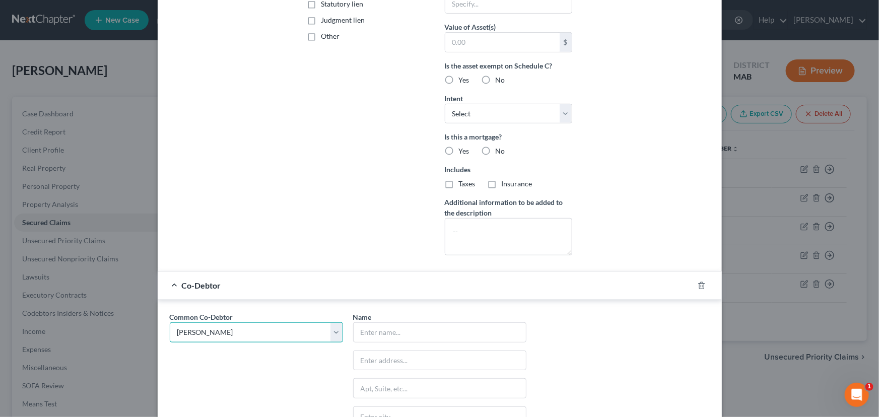
type input "[STREET_ADDRESS]"
type input "Scituate"
select select "22"
type input "02066"
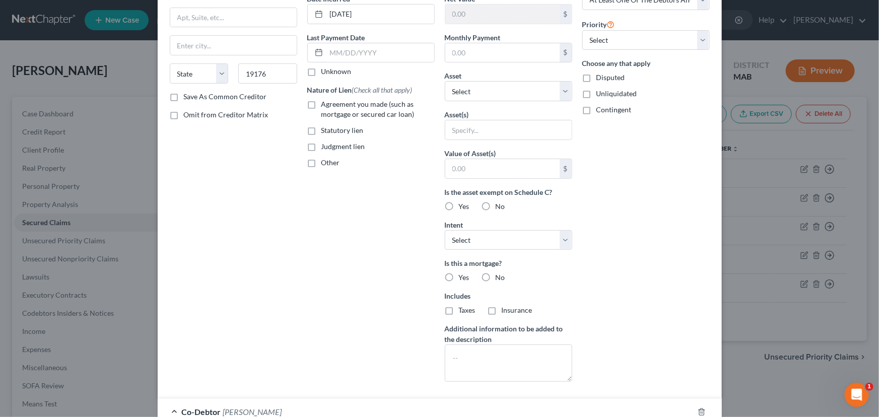
scroll to position [95, 0]
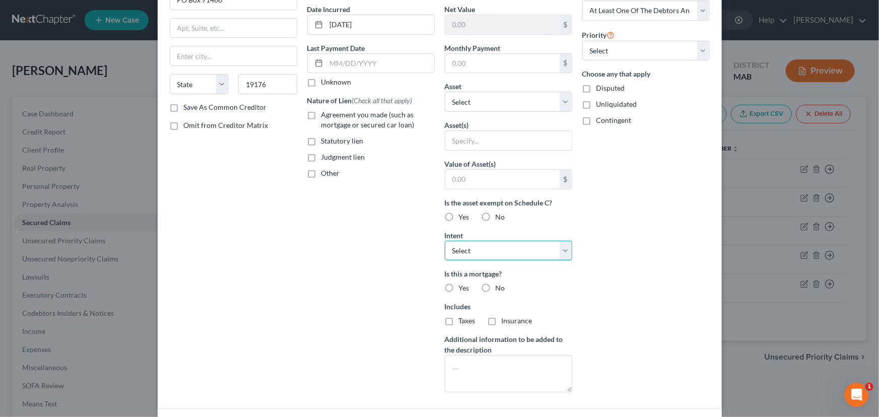
click at [562, 249] on select "Select Surrender Redeem Reaffirm Avoid Other" at bounding box center [508, 251] width 127 height 20
select select "4"
click at [445, 241] on select "Select Surrender Redeem Reaffirm Avoid Other" at bounding box center [508, 251] width 127 height 20
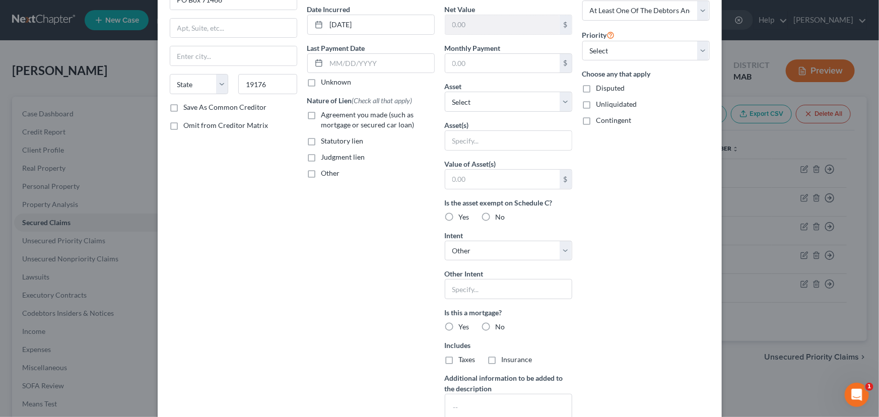
click at [321, 113] on label "Agreement you made (such as mortgage or secured car loan)" at bounding box center [377, 120] width 113 height 20
click at [325, 113] on input "Agreement you made (such as mortgage or secured car loan)" at bounding box center [328, 113] width 7 height 7
checkbox input "true"
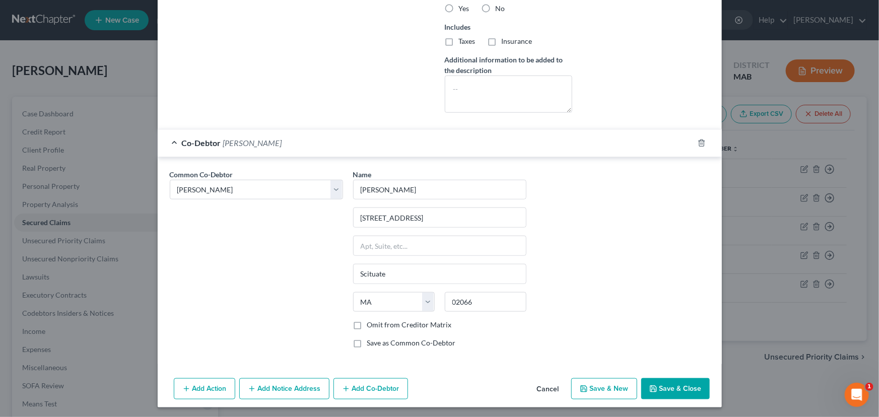
scroll to position [414, 0]
click at [674, 383] on button "Save & Close" at bounding box center [675, 388] width 68 height 21
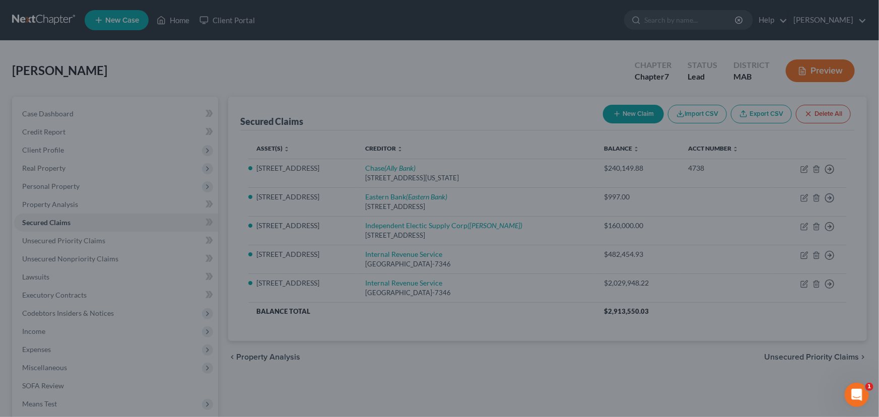
scroll to position [304, 0]
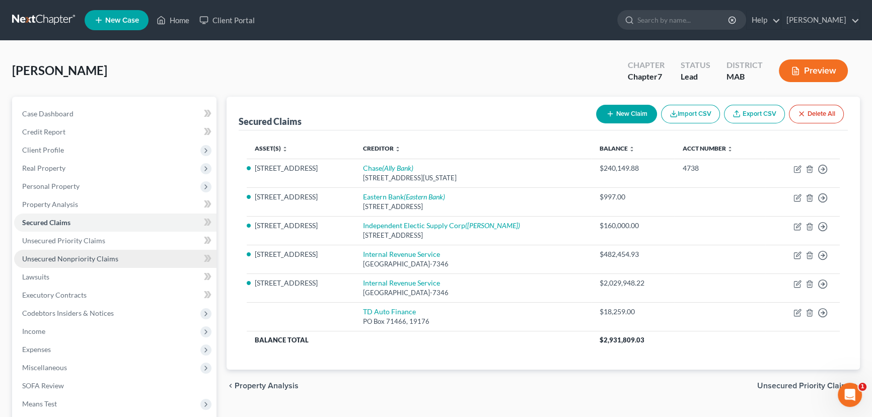
click at [30, 259] on span "Unsecured Nonpriority Claims" at bounding box center [70, 258] width 96 height 9
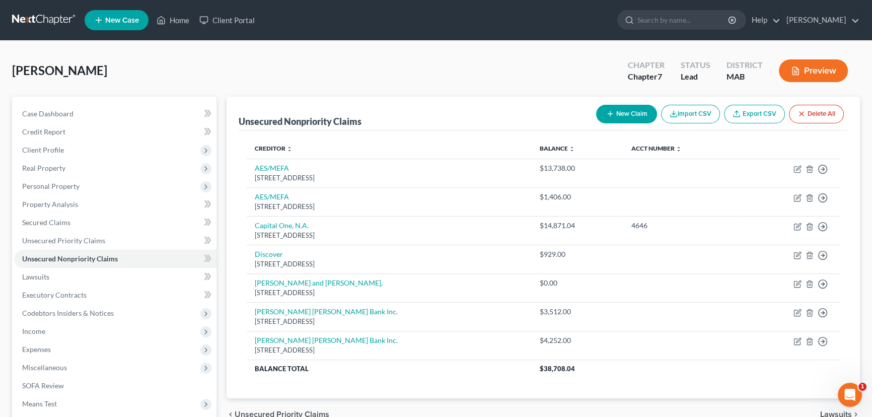
click at [613, 114] on button "New Claim" at bounding box center [626, 114] width 61 height 19
select select "0"
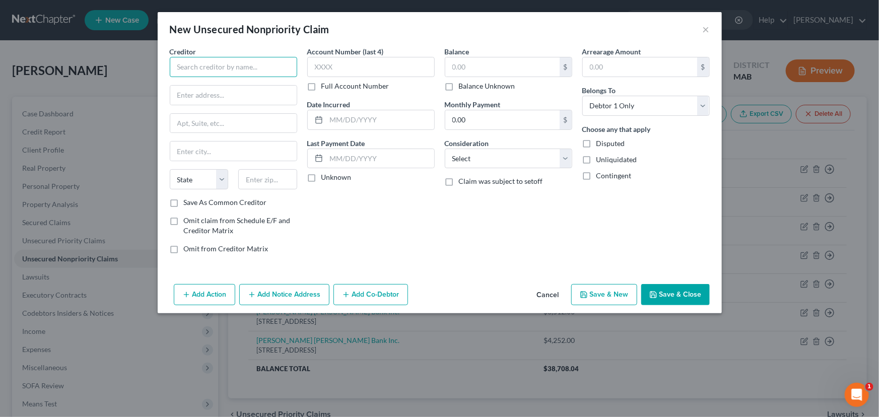
click at [205, 66] on input "text" at bounding box center [233, 67] width 127 height 20
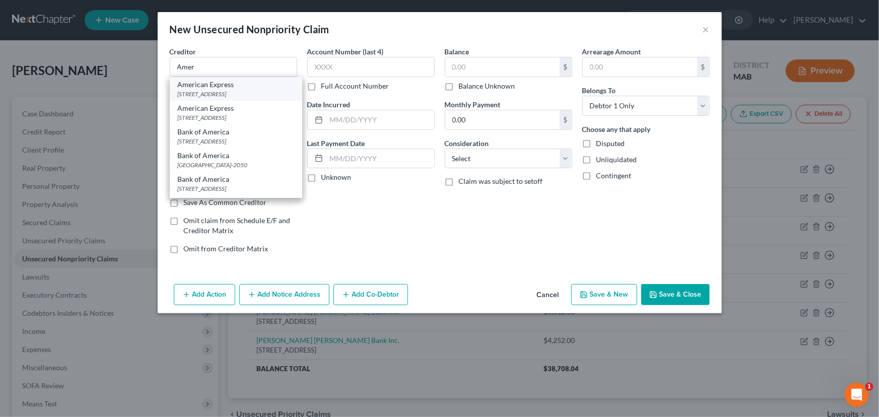
click at [216, 88] on div "American Express" at bounding box center [236, 85] width 116 height 10
type input "American Express"
type input "PO Box 297871"
type input "[GEOGRAPHIC_DATA]"
select select "9"
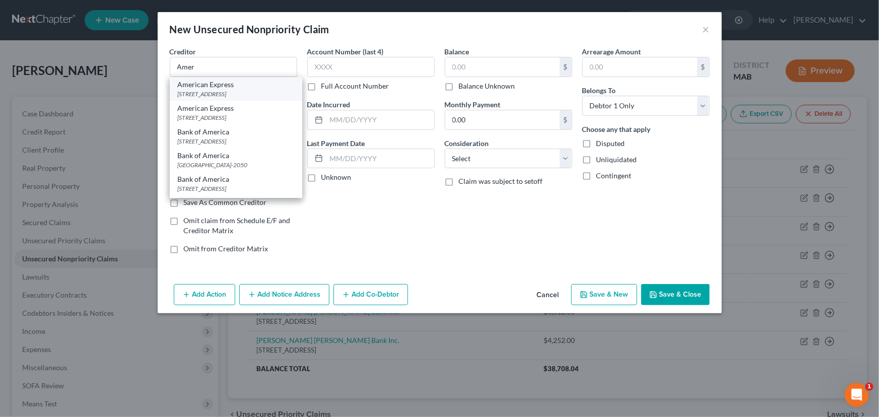
type input "33329"
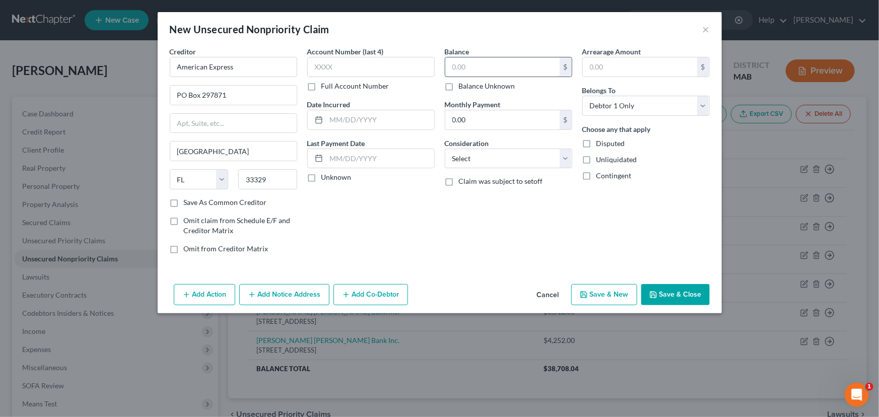
click at [478, 65] on input "text" at bounding box center [502, 66] width 114 height 19
type input "17,419.00"
click at [565, 157] on select "Select Cable / Satellite Services Collection Agency Credit Card Debt Debt Couns…" at bounding box center [508, 159] width 127 height 20
select select "2"
click at [445, 149] on select "Select Cable / Satellite Services Collection Agency Credit Card Debt Debt Couns…" at bounding box center [508, 159] width 127 height 20
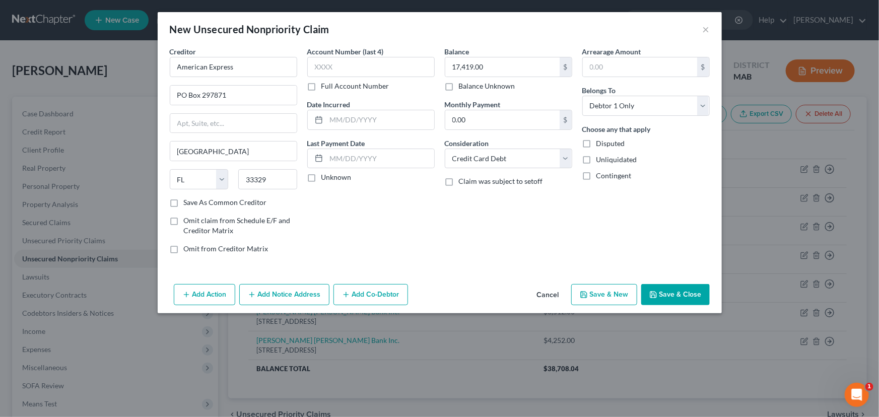
click at [682, 294] on button "Save & Close" at bounding box center [675, 294] width 68 height 21
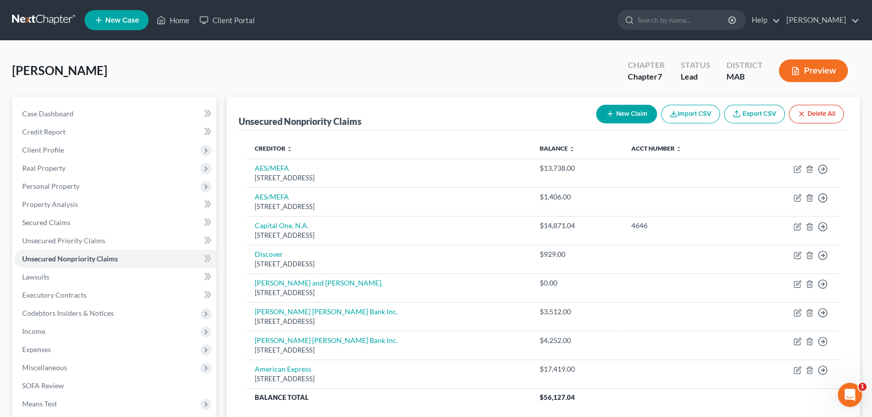
click at [607, 110] on icon "button" at bounding box center [610, 114] width 8 height 8
select select "0"
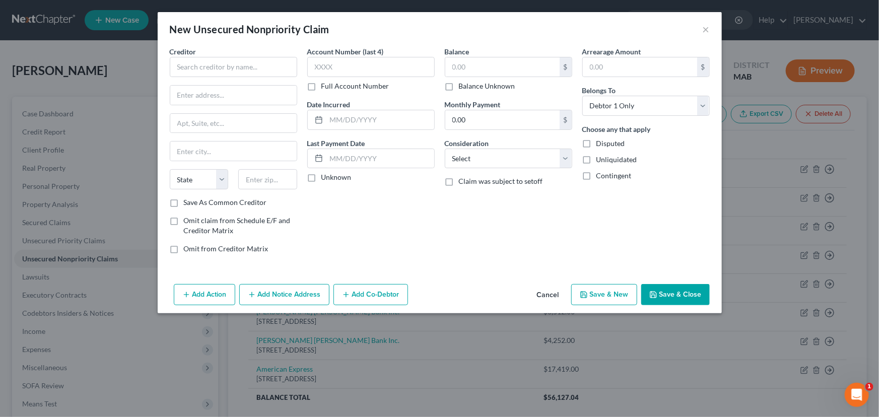
click at [550, 292] on button "Cancel" at bounding box center [548, 295] width 38 height 20
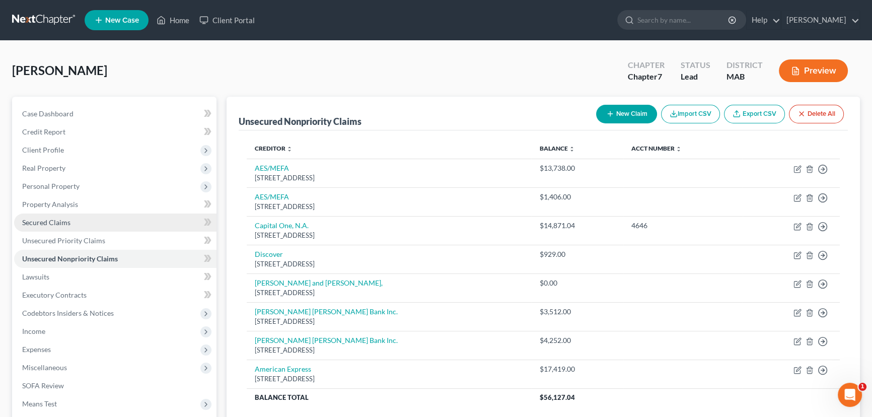
click at [59, 224] on span "Secured Claims" at bounding box center [46, 222] width 48 height 9
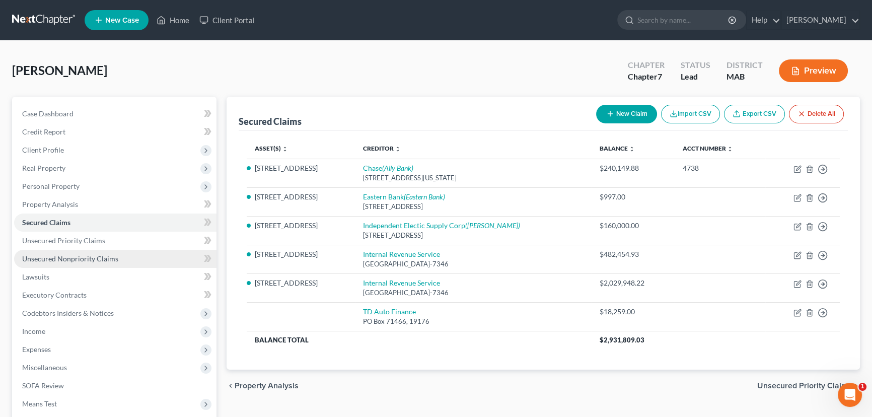
click at [51, 256] on span "Unsecured Nonpriority Claims" at bounding box center [70, 258] width 96 height 9
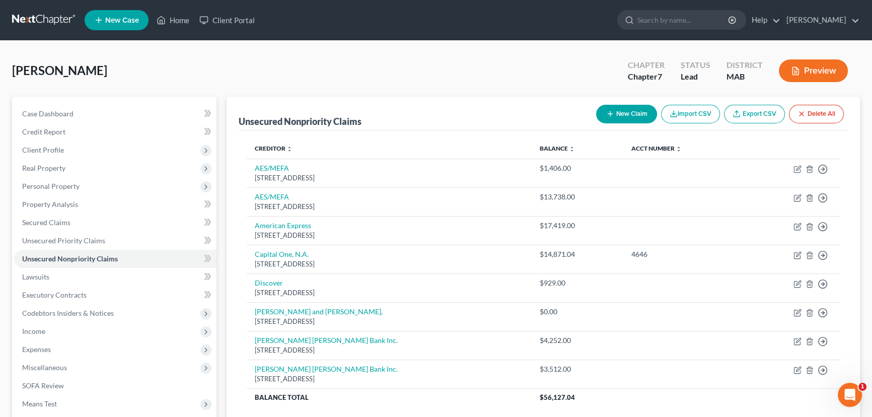
click at [631, 113] on button "New Claim" at bounding box center [626, 114] width 61 height 19
select select "0"
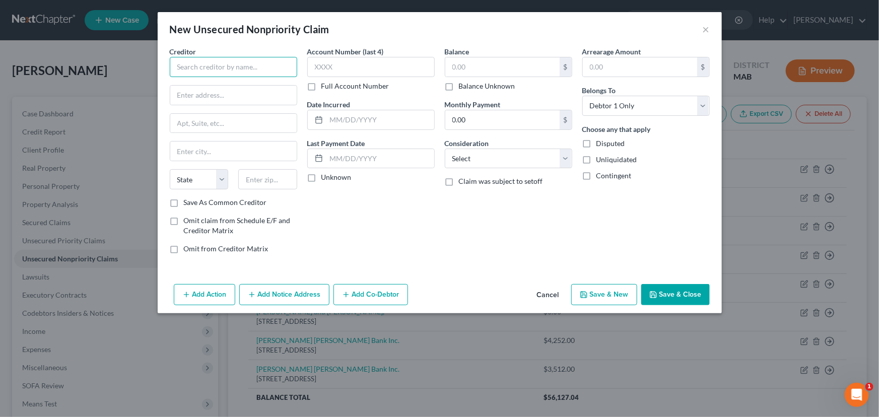
click at [210, 67] on input "text" at bounding box center [233, 67] width 127 height 20
type input "[PERSON_NAME] Electric Supply"
type input "[STREET_ADDRESS]"
click at [267, 180] on input "text" at bounding box center [267, 179] width 59 height 20
type input "02562"
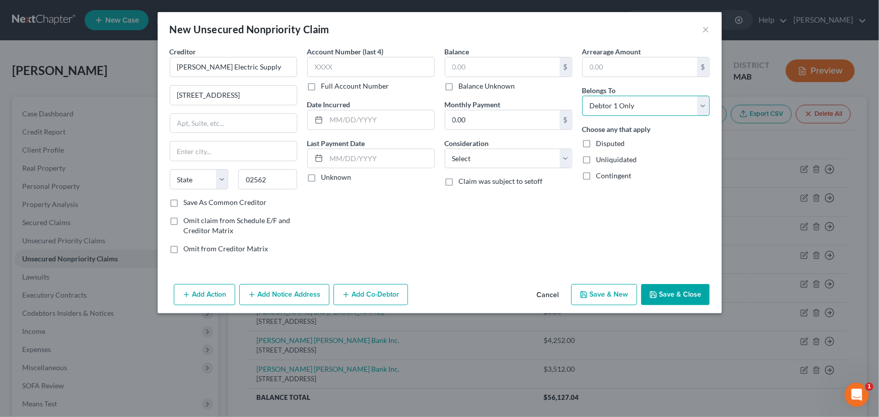
type input "[GEOGRAPHIC_DATA]"
select select "22"
click at [609, 106] on select "Select Debtor 1 Only Debtor 2 Only Debtor 1 And Debtor 2 Only At Least One Of T…" at bounding box center [645, 106] width 127 height 20
select select "3"
click at [582, 96] on select "Select Debtor 1 Only Debtor 2 Only Debtor 1 And Debtor 2 Only At Least One Of T…" at bounding box center [645, 106] width 127 height 20
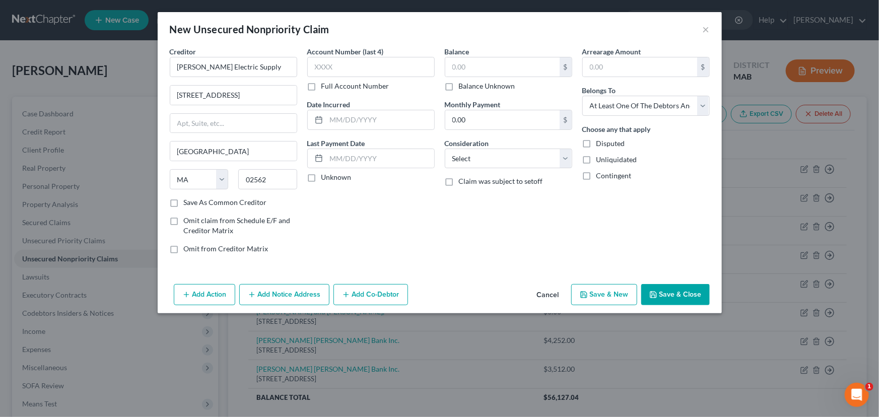
click at [359, 291] on button "Add Co-Debtor" at bounding box center [370, 294] width 75 height 21
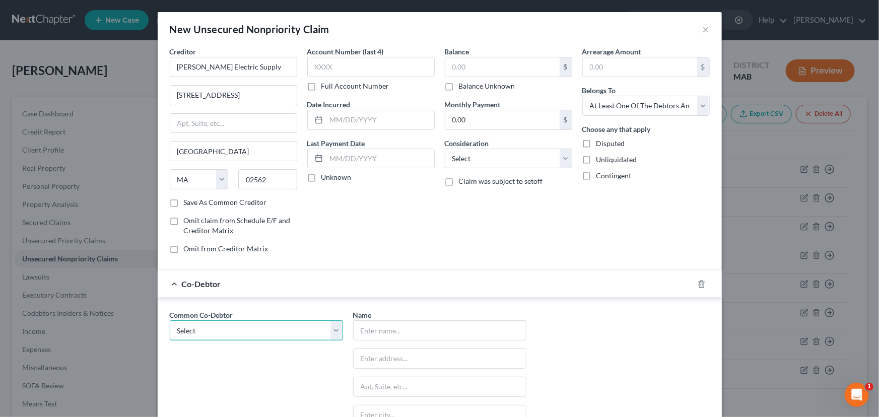
click at [331, 331] on select "Select [PERSON_NAME] Communications, Inc. [PERSON_NAME] Electrical, Inc. [PERSO…" at bounding box center [256, 330] width 173 height 20
select select "1"
click at [170, 320] on select "Select [PERSON_NAME] Communications, Inc. [PERSON_NAME] Electrical, Inc. [PERSO…" at bounding box center [256, 330] width 173 height 20
type input "[PERSON_NAME] Electrical, Inc."
type input "[STREET_ADDRESS][PERSON_NAME]"
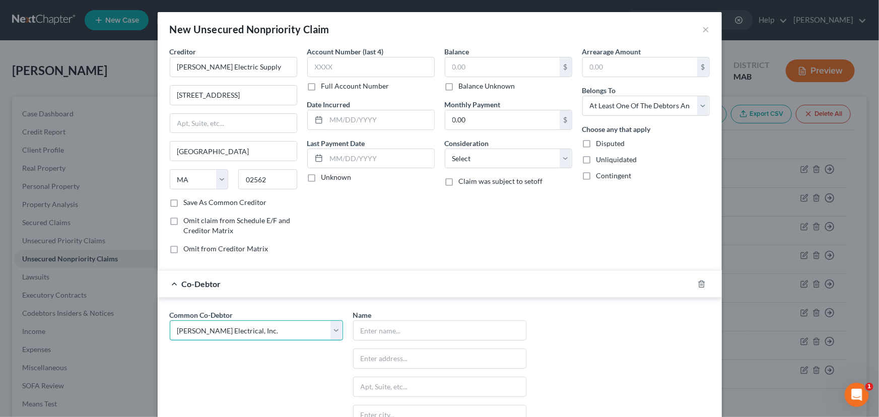
type input "Suite 1"
type input "Weymouth"
select select "22"
type input "02188"
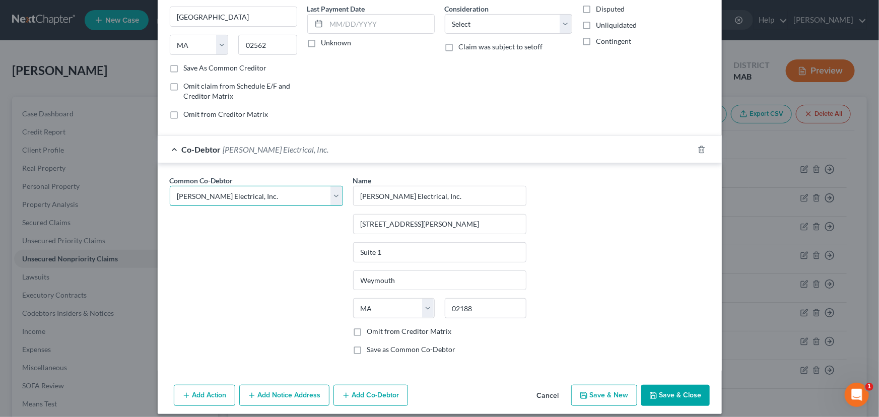
scroll to position [142, 0]
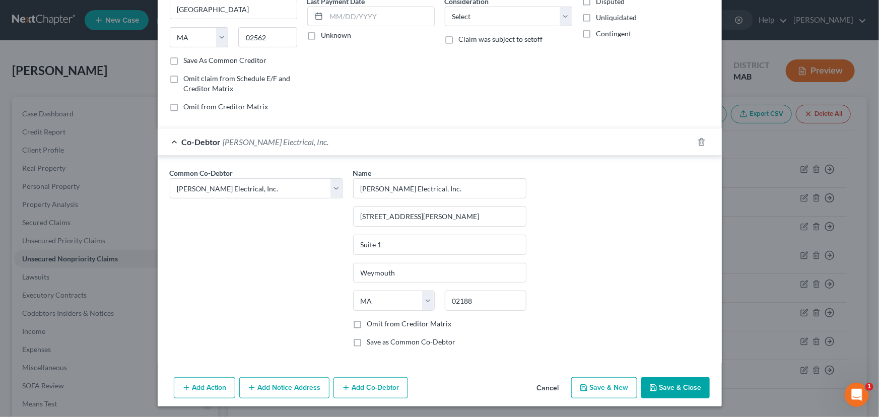
click at [367, 321] on label "Omit from Creditor Matrix" at bounding box center [409, 324] width 85 height 10
click at [371, 321] on input "Omit from Creditor Matrix" at bounding box center [374, 322] width 7 height 7
checkbox input "true"
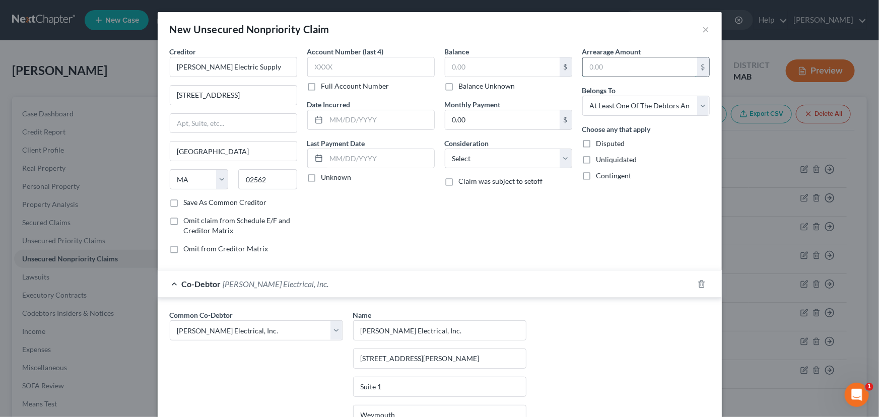
click at [594, 60] on input "text" at bounding box center [640, 66] width 114 height 19
type input "185,822.54"
click at [596, 143] on label "Disputed" at bounding box center [610, 144] width 29 height 10
click at [600, 143] on input "Disputed" at bounding box center [603, 142] width 7 height 7
checkbox input "true"
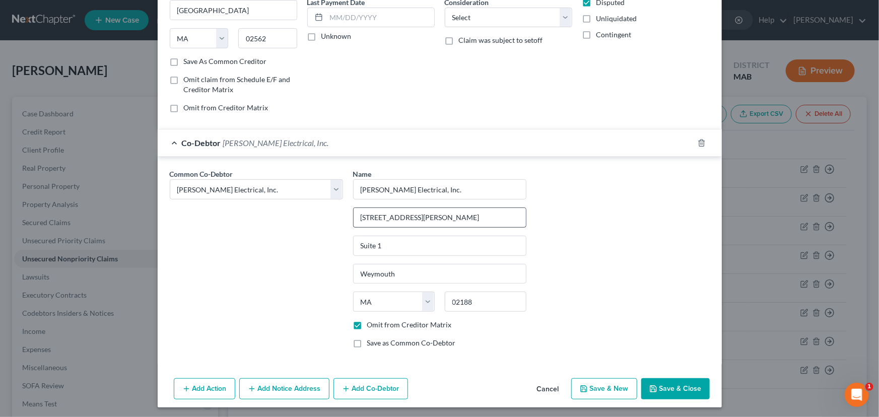
scroll to position [142, 0]
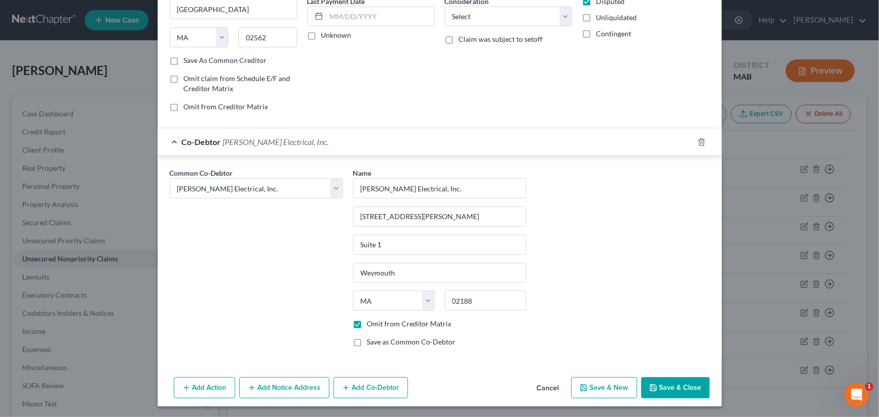
click at [602, 385] on button "Save & New" at bounding box center [604, 387] width 66 height 21
select select "0"
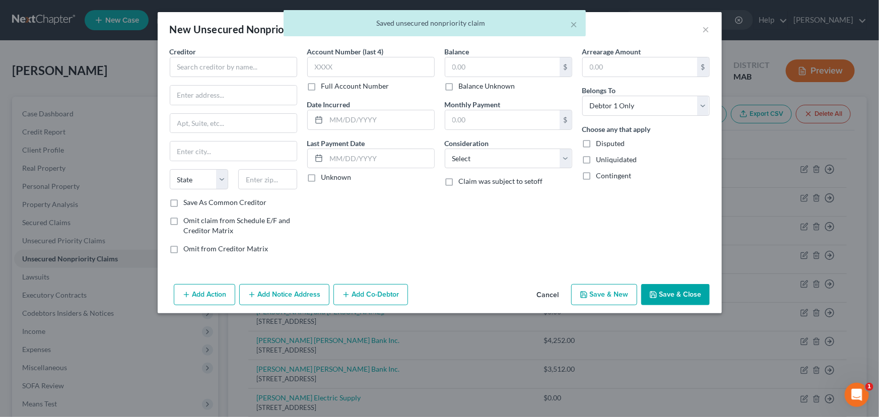
scroll to position [0, 0]
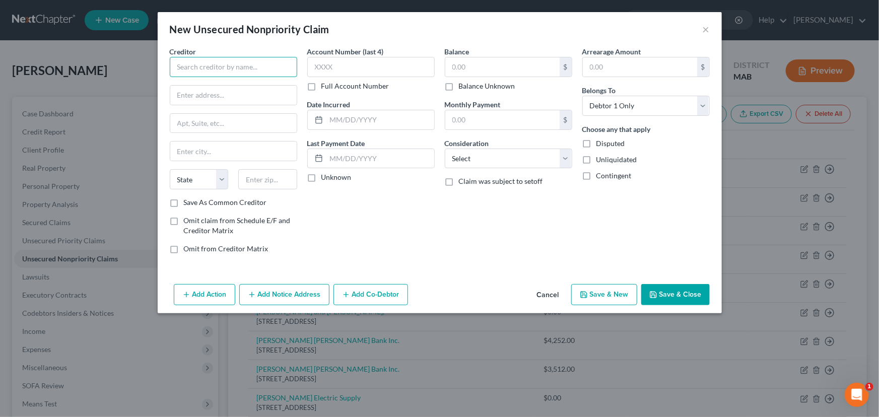
click at [232, 65] on input "text" at bounding box center [233, 67] width 127 height 20
type input "Kraft Power Corporation"
click at [194, 96] on input "text" at bounding box center [233, 95] width 126 height 19
type input "[STREET_ADDRESS]"
click at [246, 182] on input "text" at bounding box center [267, 179] width 59 height 20
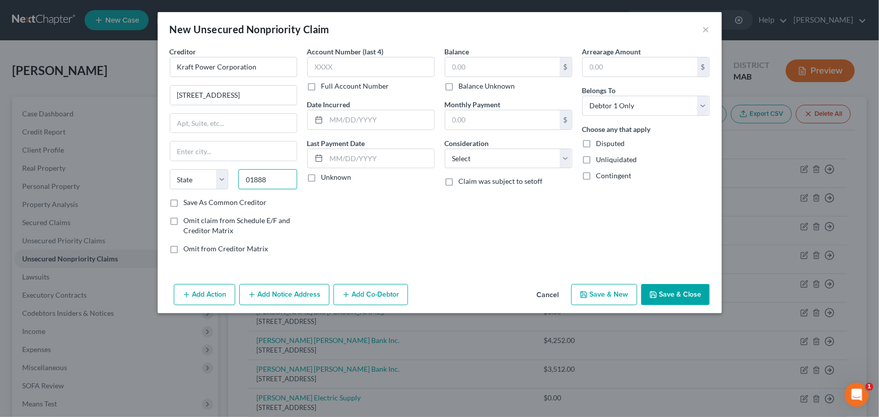
type input "01888"
type input "Woburn"
select select "22"
click at [463, 62] on input "text" at bounding box center [502, 66] width 114 height 19
type input "26,700.00"
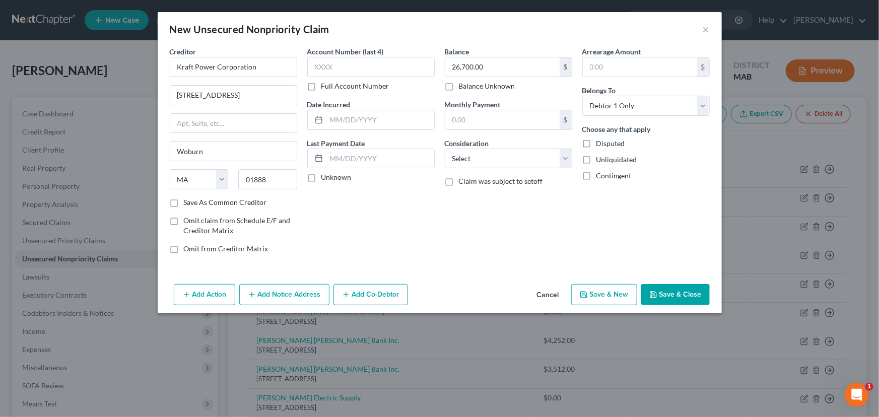
click at [596, 144] on label "Disputed" at bounding box center [610, 144] width 29 height 10
click at [600, 144] on input "Disputed" at bounding box center [603, 142] width 7 height 7
checkbox input "true"
click at [672, 101] on select "Select Debtor 1 Only Debtor 2 Only Debtor 1 And Debtor 2 Only At Least One Of T…" at bounding box center [645, 106] width 127 height 20
select select "3"
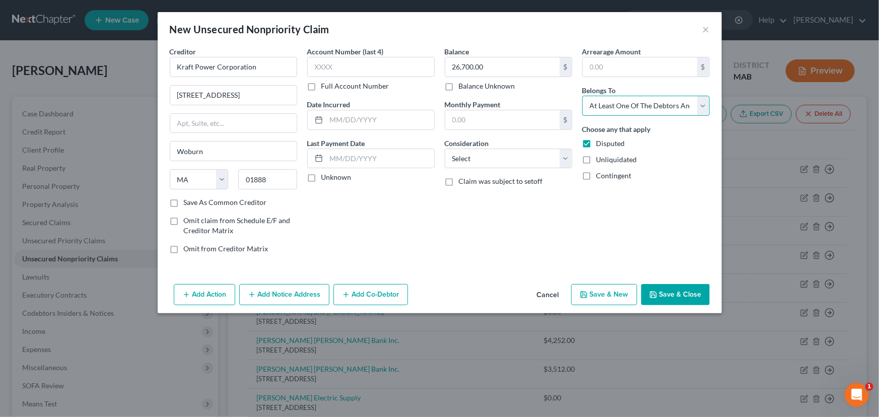
click at [582, 96] on select "Select Debtor 1 Only Debtor 2 Only Debtor 1 And Debtor 2 Only At Least One Of T…" at bounding box center [645, 106] width 127 height 20
click at [346, 292] on line "button" at bounding box center [346, 294] width 0 height 5
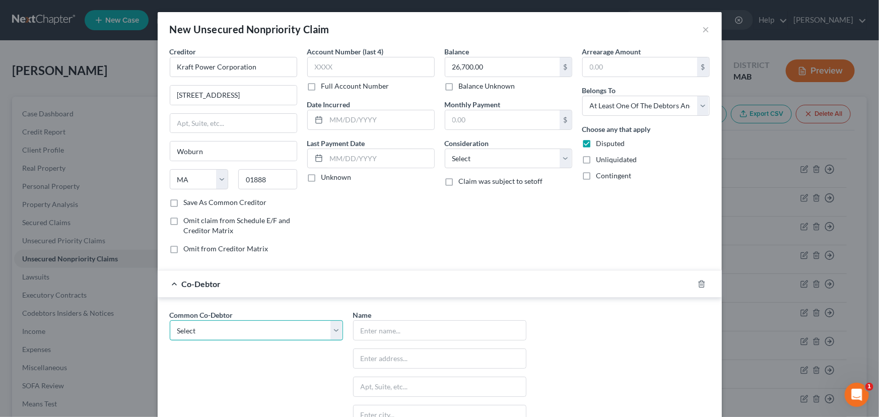
click at [336, 329] on select "Select [PERSON_NAME] Communications, Inc. [PERSON_NAME] Electrical, Inc. [PERSO…" at bounding box center [256, 330] width 173 height 20
select select "1"
click at [170, 320] on select "Select [PERSON_NAME] Communications, Inc. [PERSON_NAME] Electrical, Inc. [PERSO…" at bounding box center [256, 330] width 173 height 20
type input "[PERSON_NAME] Electrical, Inc."
type input "[STREET_ADDRESS][PERSON_NAME]"
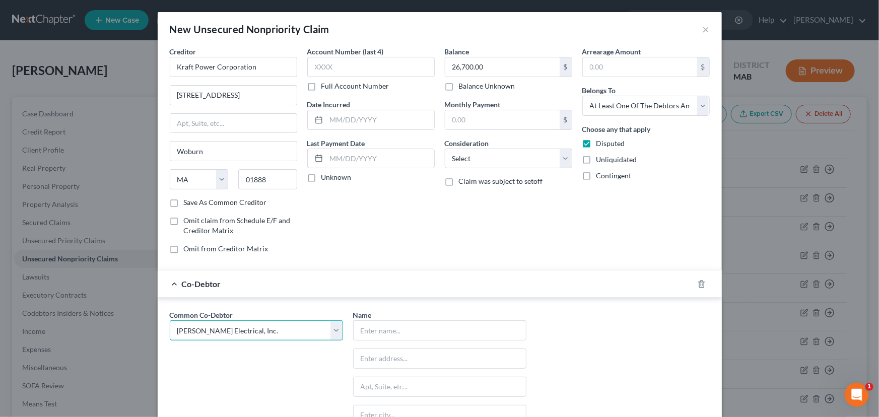
type input "Suite 1"
type input "Weymouth"
select select "22"
type input "02188"
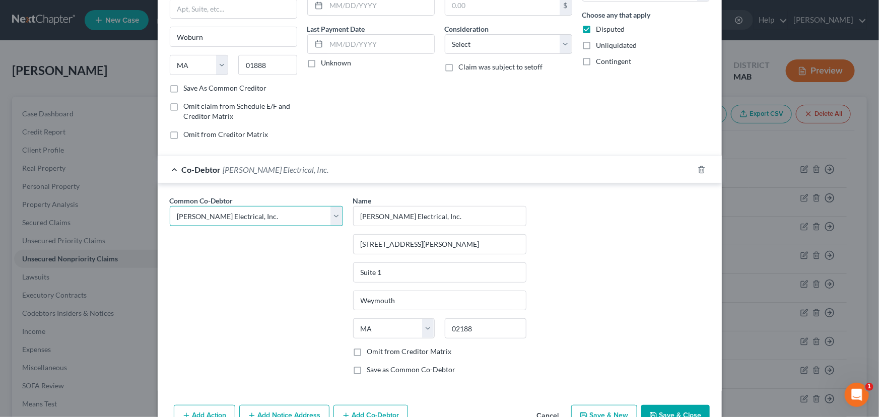
scroll to position [142, 0]
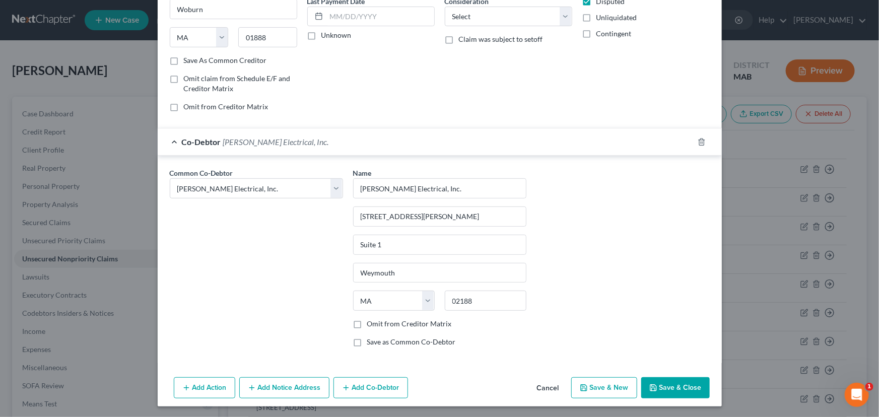
click at [367, 322] on label "Omit from Creditor Matrix" at bounding box center [409, 324] width 85 height 10
click at [371, 322] on input "Omit from Creditor Matrix" at bounding box center [374, 322] width 7 height 7
checkbox input "true"
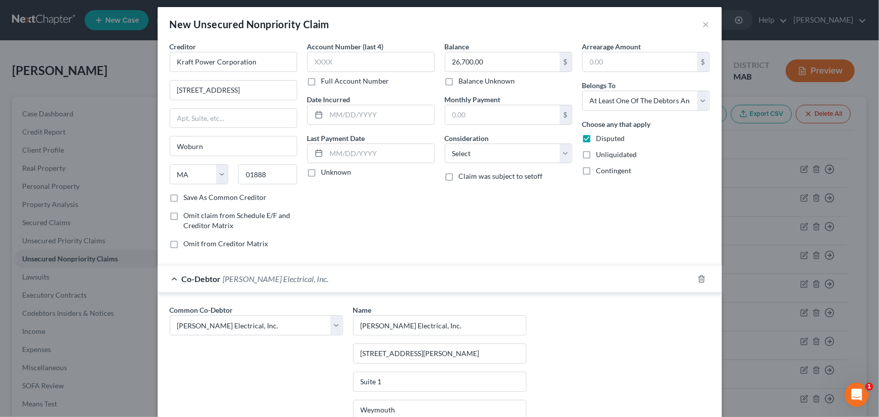
scroll to position [0, 0]
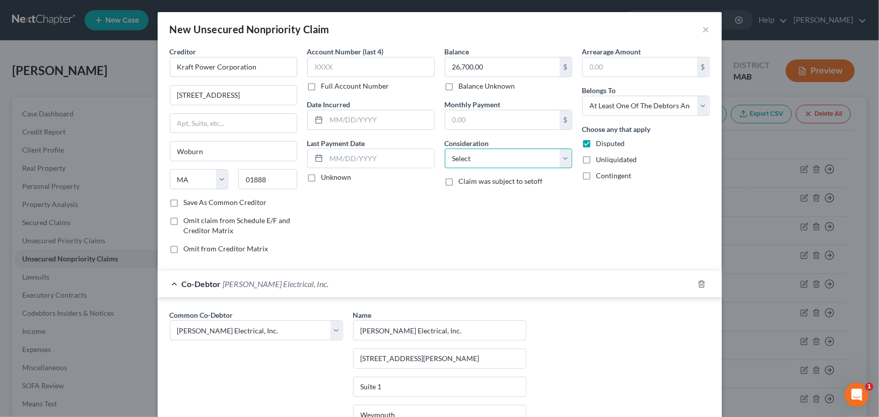
click at [562, 157] on select "Select Cable / Satellite Services Collection Agency Credit Card Debt Debt Couns…" at bounding box center [508, 159] width 127 height 20
select select "14"
click at [445, 149] on select "Select Cable / Satellite Services Collection Agency Credit Card Debt Debt Couns…" at bounding box center [508, 159] width 127 height 20
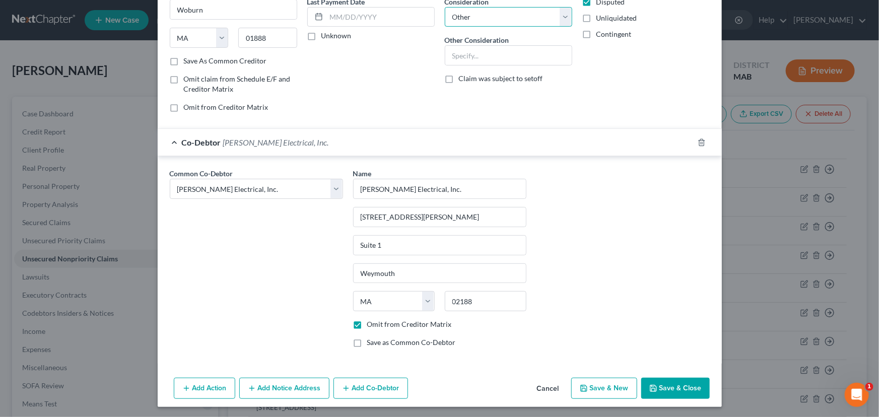
scroll to position [142, 0]
click at [597, 383] on button "Save & New" at bounding box center [604, 387] width 66 height 21
select select "0"
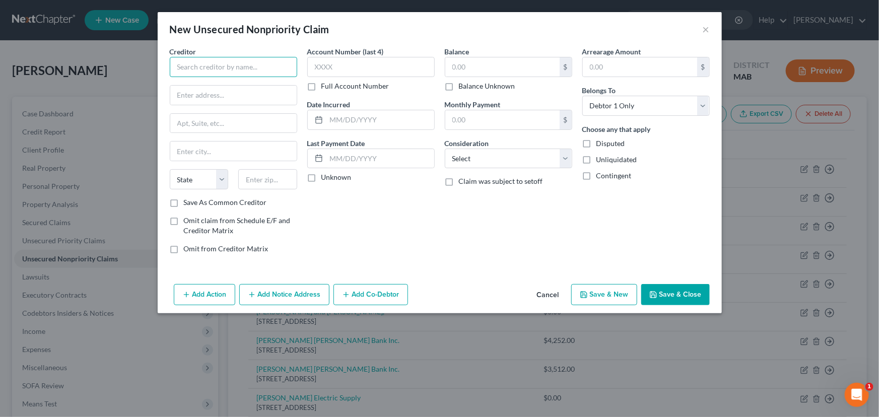
click at [181, 65] on input "text" at bounding box center [233, 67] width 127 height 20
type input "Mass Electrical Apparatus"
type input "[STREET_ADDRESS]"
type input "PO Box 246"
click at [257, 176] on input "text" at bounding box center [267, 179] width 59 height 20
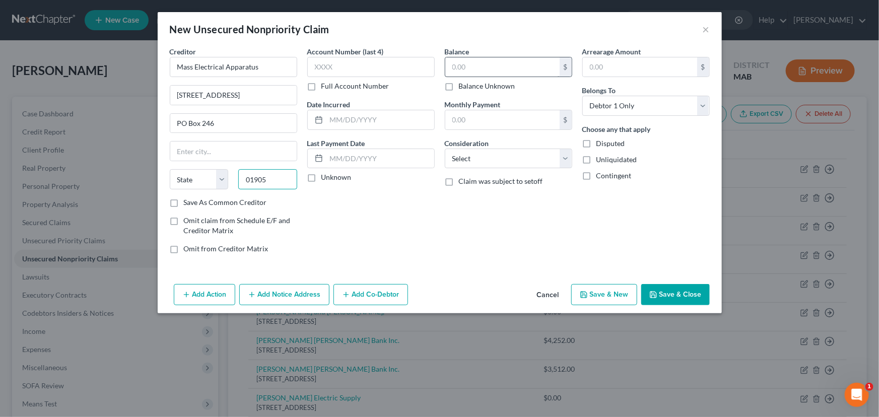
type input "01905"
type input "[PERSON_NAME]"
select select "22"
click at [452, 62] on input "text" at bounding box center [502, 66] width 114 height 19
type input "27,891.00"
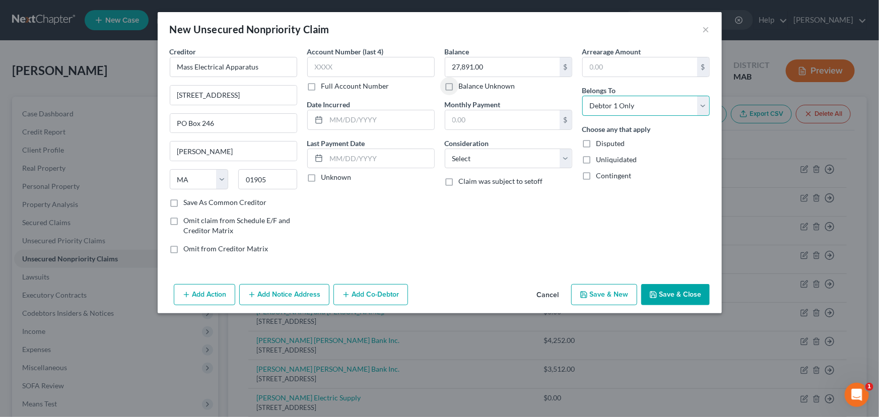
click at [652, 106] on select "Select Debtor 1 Only Debtor 2 Only Debtor 1 And Debtor 2 Only At Least One Of T…" at bounding box center [645, 106] width 127 height 20
select select "3"
click at [582, 96] on select "Select Debtor 1 Only Debtor 2 Only Debtor 1 And Debtor 2 Only At Least One Of T…" at bounding box center [645, 106] width 127 height 20
click at [358, 293] on button "Add Co-Debtor" at bounding box center [370, 294] width 75 height 21
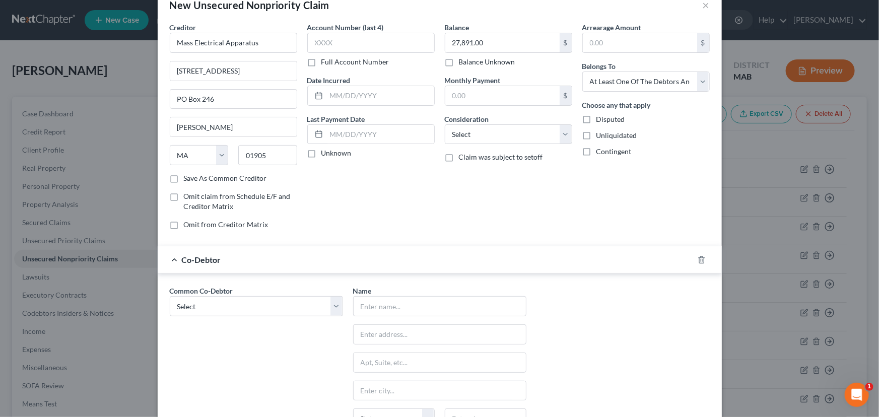
scroll to position [45, 0]
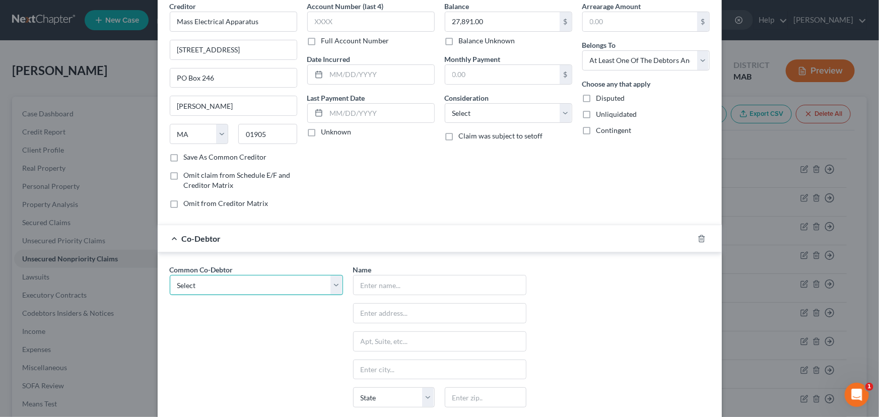
click at [328, 285] on select "Select [PERSON_NAME] Communications, Inc. [PERSON_NAME] Electrical, Inc. [PERSO…" at bounding box center [256, 285] width 173 height 20
select select "1"
click at [170, 275] on select "Select [PERSON_NAME] Communications, Inc. [PERSON_NAME] Electrical, Inc. [PERSO…" at bounding box center [256, 285] width 173 height 20
type input "[PERSON_NAME] Electrical, Inc."
type input "[STREET_ADDRESS][PERSON_NAME]"
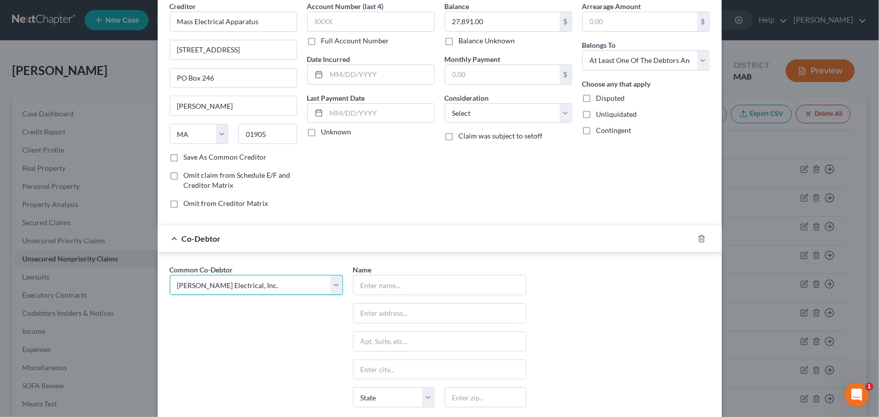
type input "Suite 1"
type input "Weymouth"
select select "22"
type input "02188"
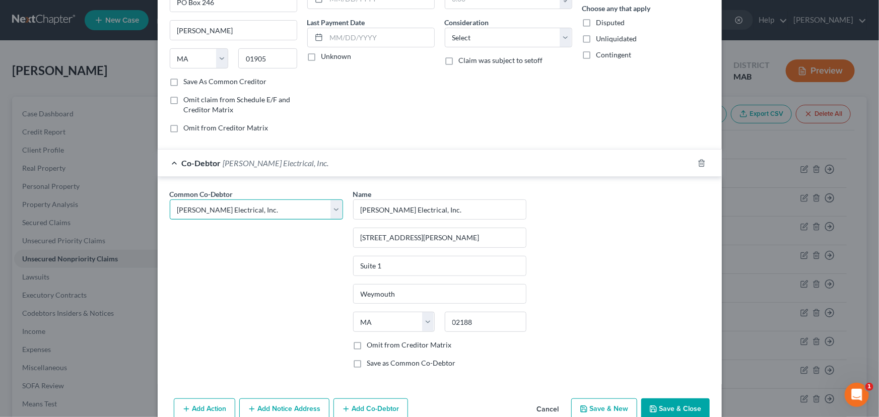
scroll to position [142, 0]
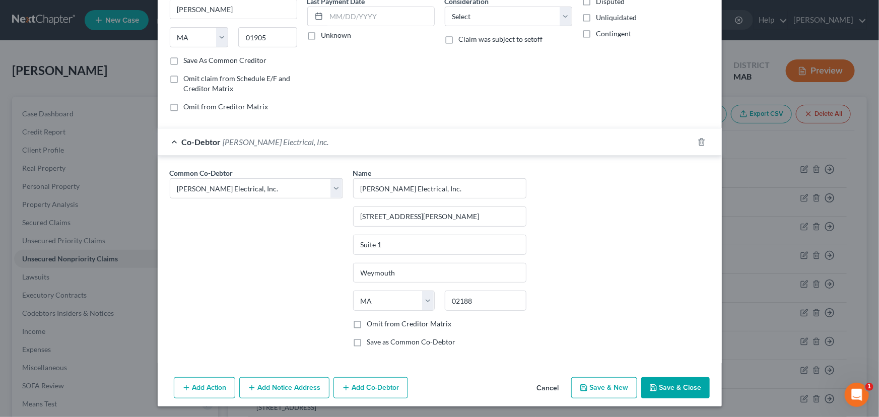
click at [367, 322] on label "Omit from Creditor Matrix" at bounding box center [409, 324] width 85 height 10
click at [371, 322] on input "Omit from Creditor Matrix" at bounding box center [374, 322] width 7 height 7
checkbox input "true"
drag, startPoint x: 599, startPoint y: 389, endPoint x: 570, endPoint y: 327, distance: 68.7
click at [484, 386] on div "Add Action Add Notice Address Add Co-Debtor Cancel Save & New Save & Close" at bounding box center [440, 389] width 564 height 33
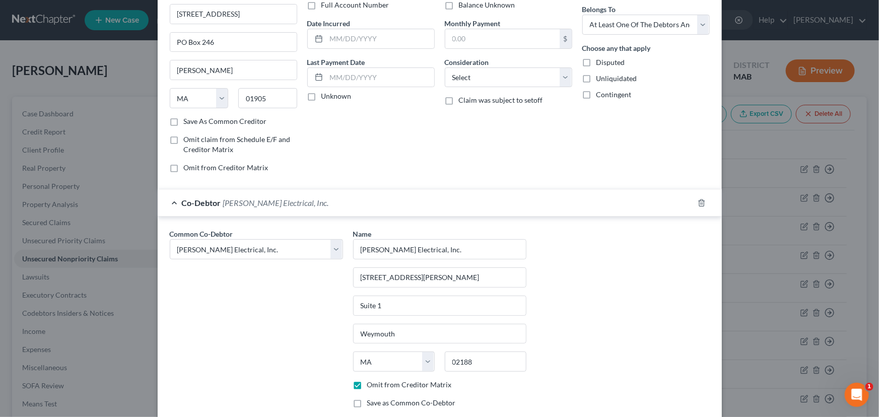
scroll to position [5, 0]
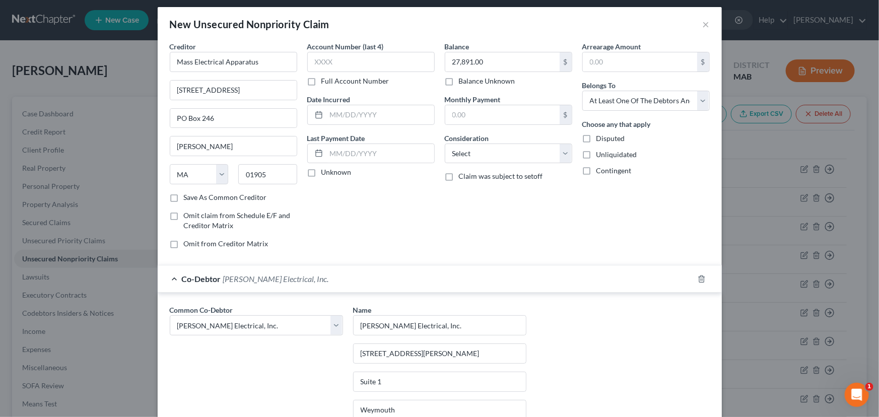
click at [596, 138] on label "Disputed" at bounding box center [610, 138] width 29 height 10
click at [600, 138] on input "Disputed" at bounding box center [603, 136] width 7 height 7
checkbox input "true"
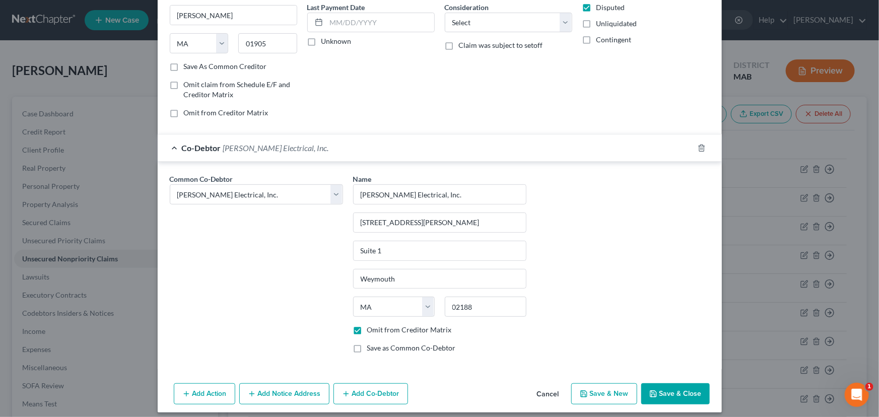
scroll to position [142, 0]
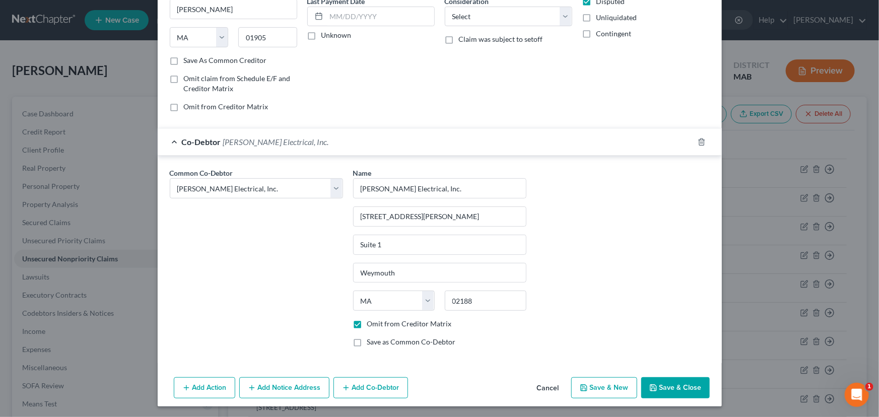
click at [598, 385] on button "Save & New" at bounding box center [604, 387] width 66 height 21
select select "0"
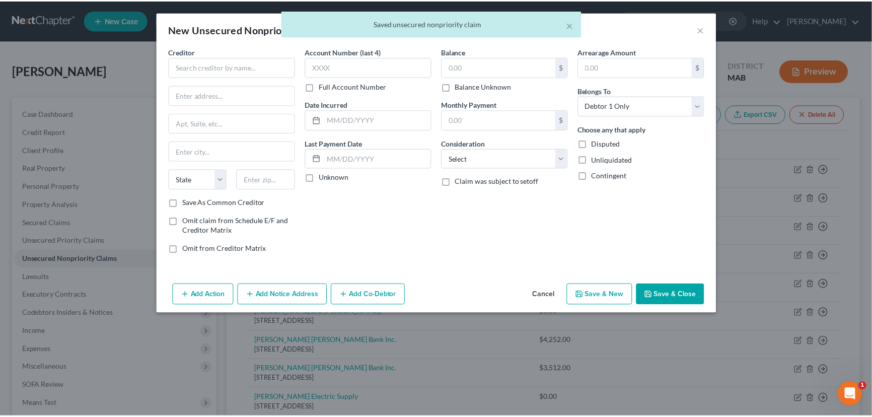
scroll to position [0, 0]
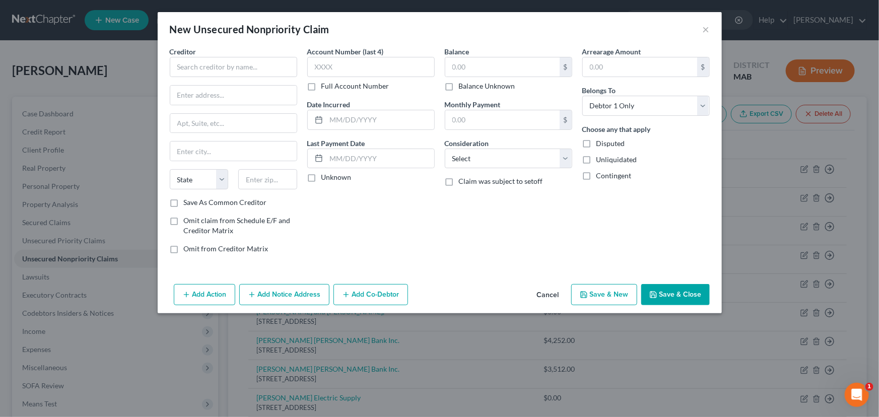
click at [547, 295] on button "Cancel" at bounding box center [548, 295] width 38 height 20
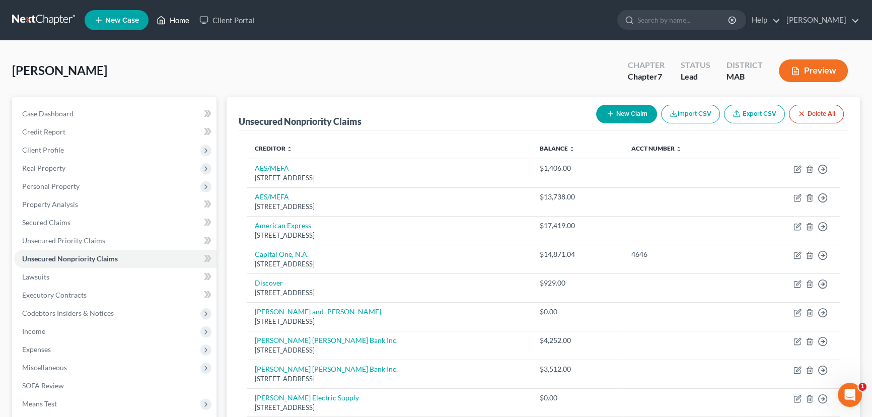
click at [176, 18] on link "Home" at bounding box center [173, 20] width 43 height 18
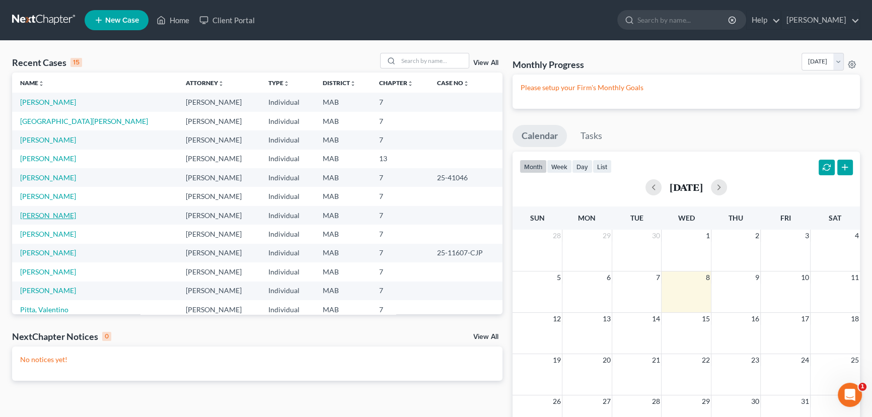
click at [41, 216] on link "[PERSON_NAME]" at bounding box center [48, 215] width 56 height 9
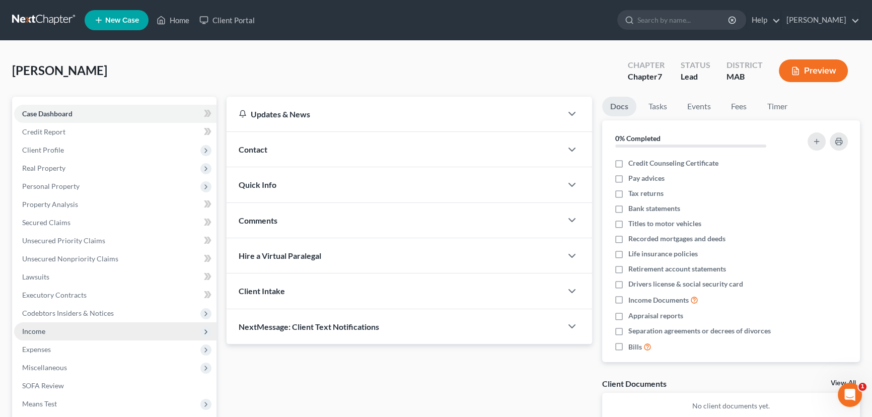
click at [48, 333] on span "Income" at bounding box center [115, 331] width 202 height 18
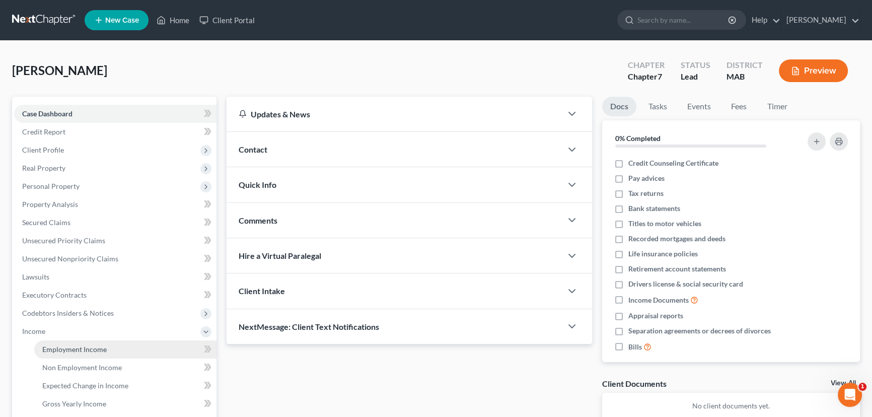
click at [67, 350] on span "Employment Income" at bounding box center [74, 349] width 64 height 9
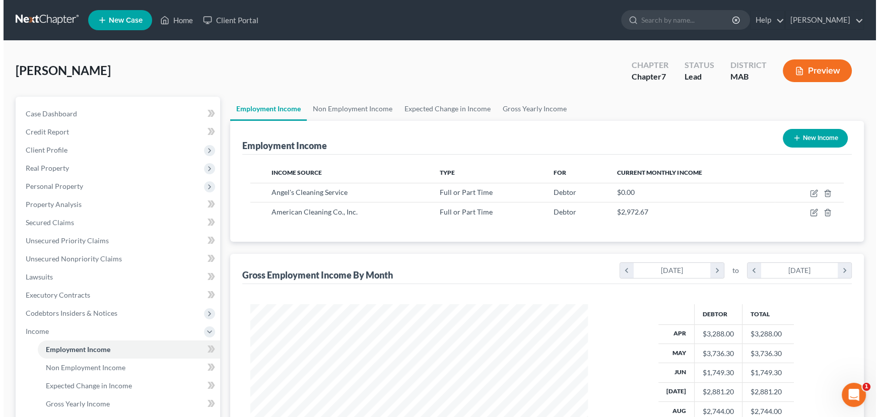
scroll to position [180, 358]
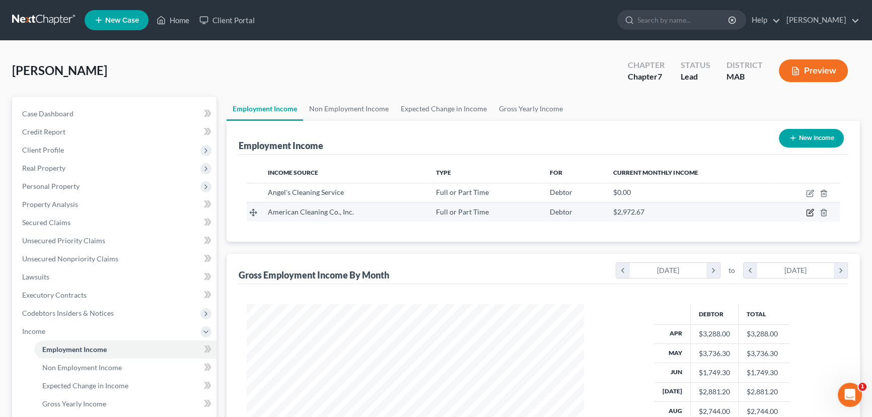
click at [811, 213] on icon "button" at bounding box center [810, 213] width 8 height 8
select select "0"
select select "22"
select select "3"
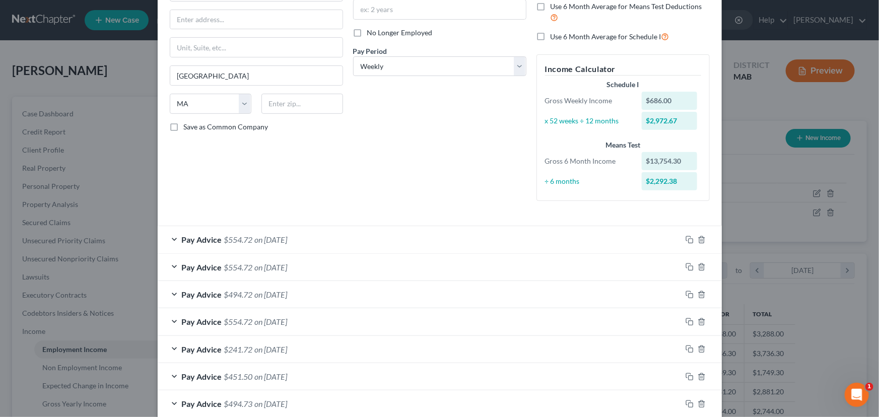
scroll to position [137, 0]
